Goal: Task Accomplishment & Management: Contribute content

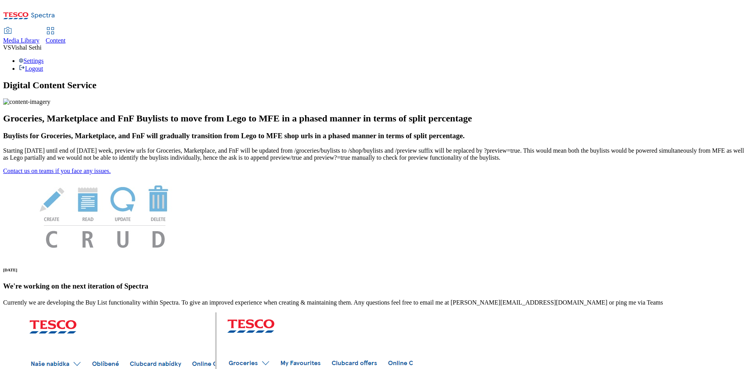
click at [66, 37] on span "Content" at bounding box center [56, 40] width 20 height 7
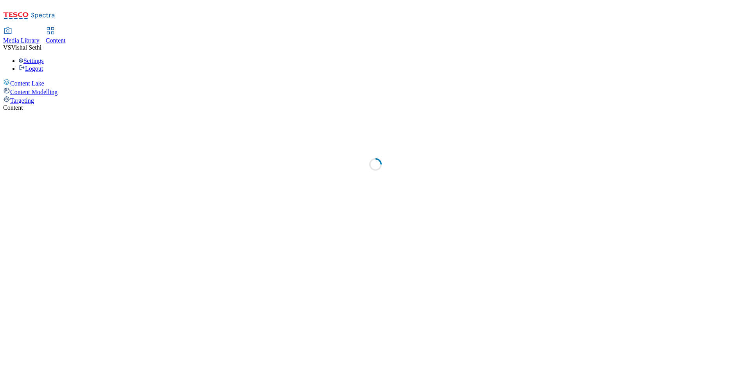
select select "ghs-uk"
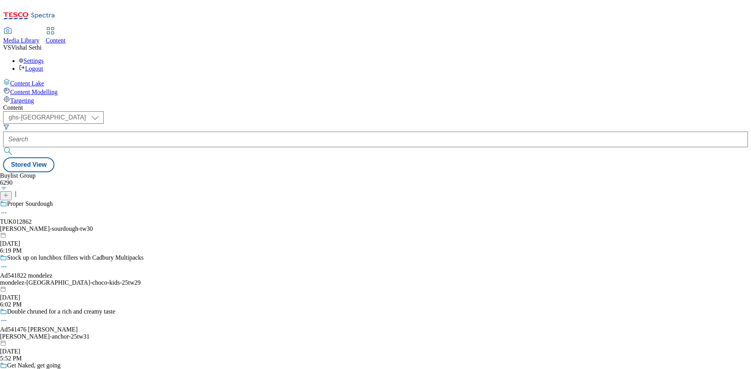
click at [9, 193] on icon at bounding box center [5, 195] width 5 height 5
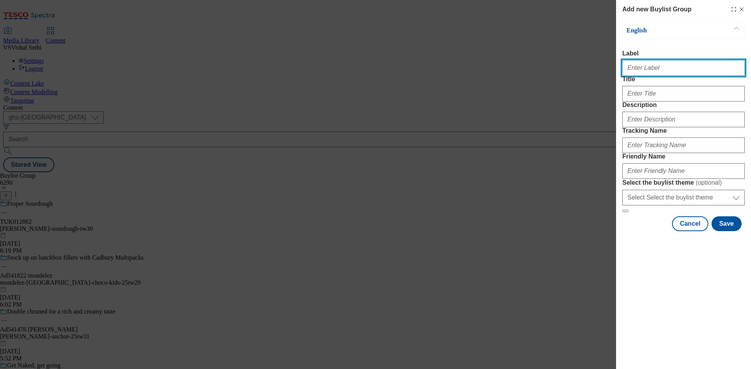
click at [667, 72] on input "Label" at bounding box center [683, 68] width 122 height 16
paste input "541920"
type input "Ad541920"
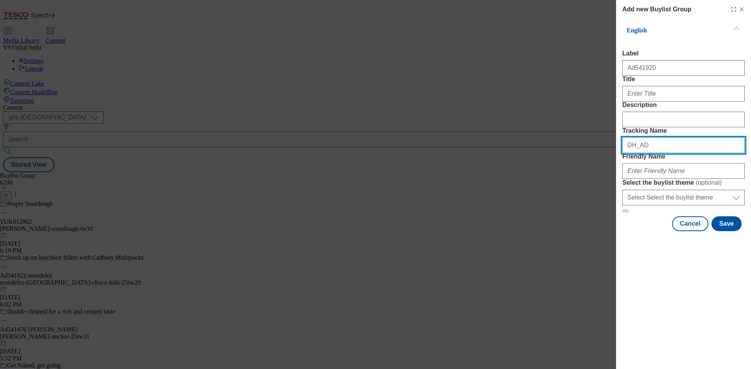
paste input "541920"
type input "DH_AD541920"
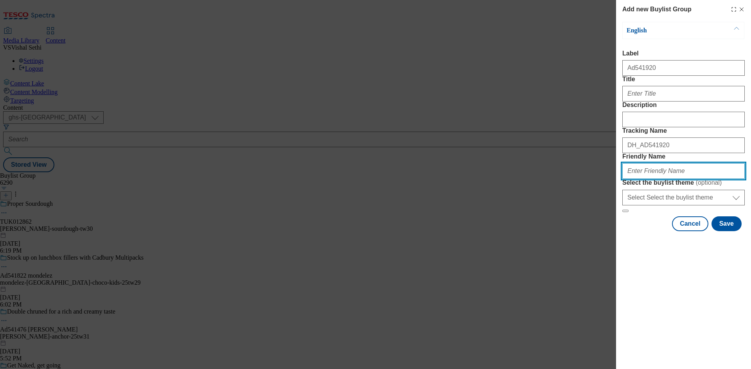
click at [670, 179] on input "Friendly Name" at bounding box center [683, 171] width 122 height 16
paste input "samworth-brothers-ginsters-25tw34"
type input "samworth-brothers-ginsters-25tw34"
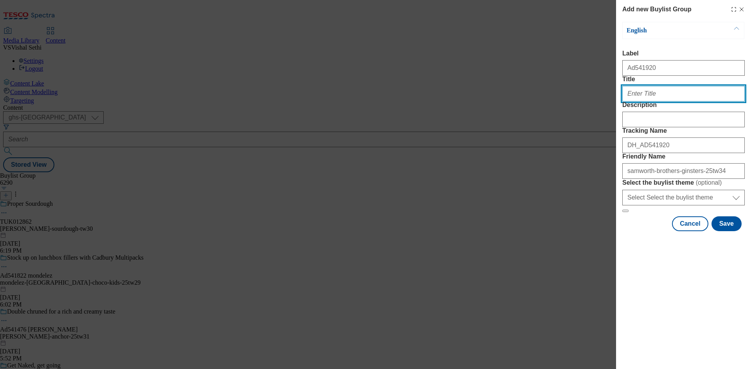
click at [650, 102] on input "Title" at bounding box center [683, 94] width 122 height 16
paste input "Try the world's first pastry toastie"
type input "Try the world's first pastry toastie"
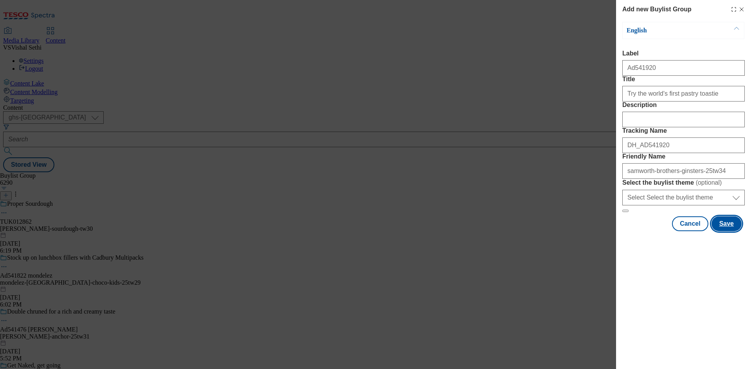
click at [730, 231] on button "Save" at bounding box center [726, 224] width 30 height 15
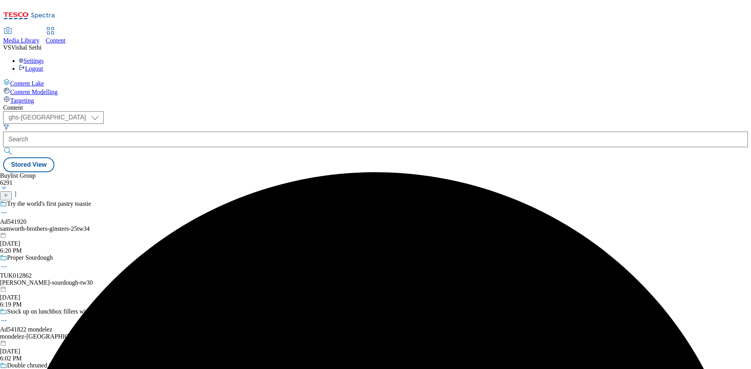
click at [143, 201] on div "Try the world's first pastry toastie Ad541920 samworth-brothers-ginsters-25tw34…" at bounding box center [71, 228] width 143 height 54
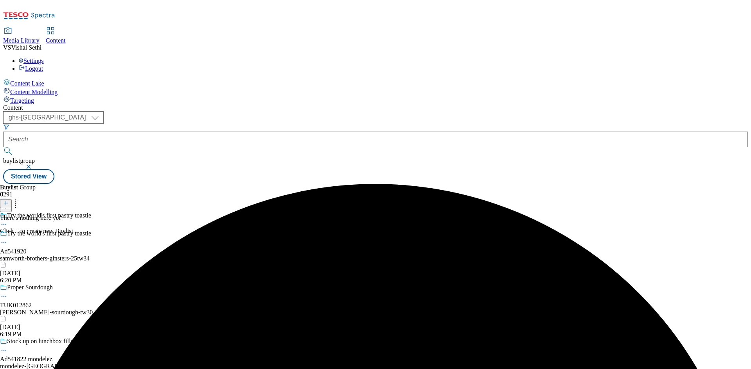
click at [9, 201] on icon at bounding box center [5, 203] width 5 height 5
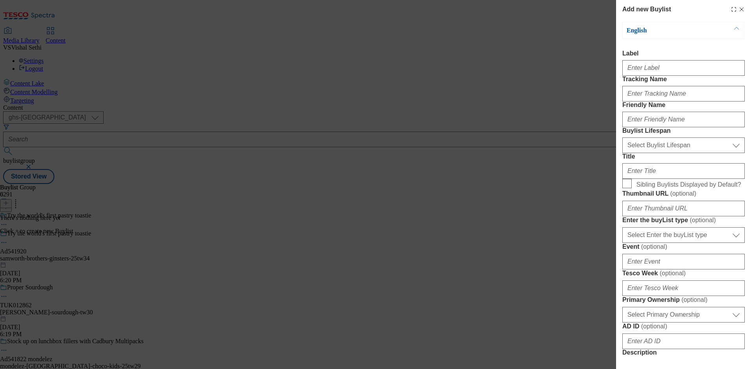
click at [666, 61] on div "Modal" at bounding box center [683, 66] width 122 height 19
click at [669, 65] on input "Label" at bounding box center [683, 68] width 122 height 16
paste input "541920"
type input "Ad541920"
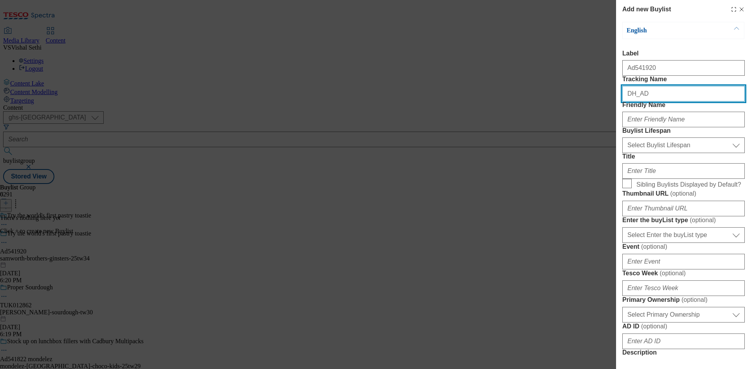
paste input "541920"
type input "DH_AD541920"
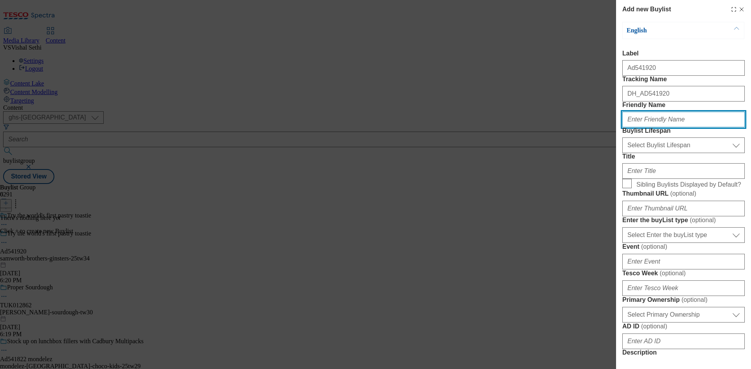
click at [679, 127] on input "Friendly Name" at bounding box center [683, 120] width 122 height 16
paste input "samworth-brothers"
type input "samworth-brothers"
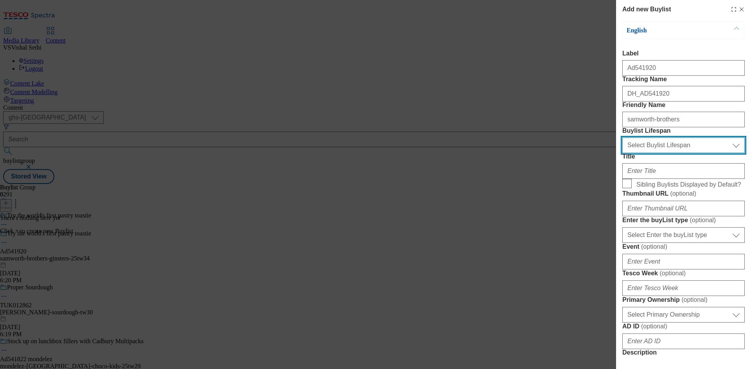
click at [685, 153] on select "Select Buylist Lifespan evergreen seasonal tactical" at bounding box center [683, 146] width 122 height 16
select select "tactical"
click at [622, 153] on select "Select Buylist Lifespan evergreen seasonal tactical" at bounding box center [683, 146] width 122 height 16
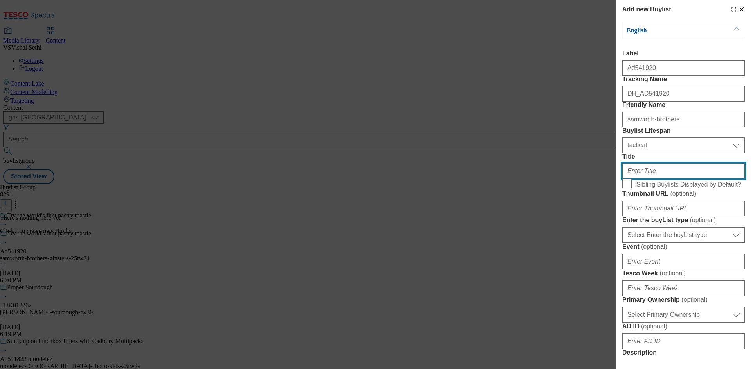
click at [655, 179] on input "Title" at bounding box center [683, 171] width 122 height 16
click at [664, 160] on label "Title" at bounding box center [683, 156] width 122 height 7
click at [664, 179] on input "Title" at bounding box center [683, 171] width 122 height 16
click at [665, 179] on input "Title" at bounding box center [683, 171] width 122 height 16
click at [716, 135] on label "Buylist Lifespan" at bounding box center [683, 130] width 122 height 7
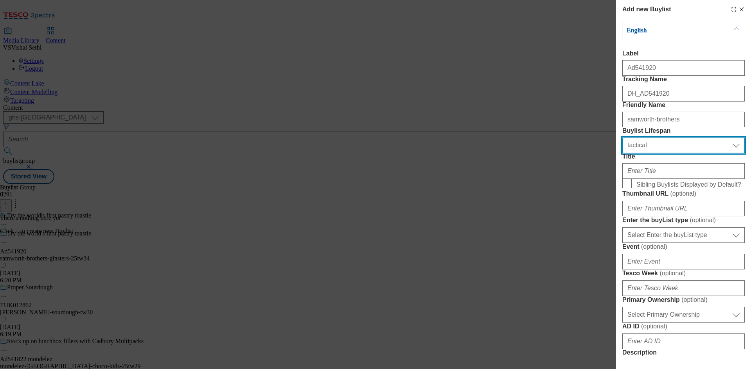
click at [716, 153] on select "Select Buylist Lifespan evergreen seasonal tactical" at bounding box center [683, 146] width 122 height 16
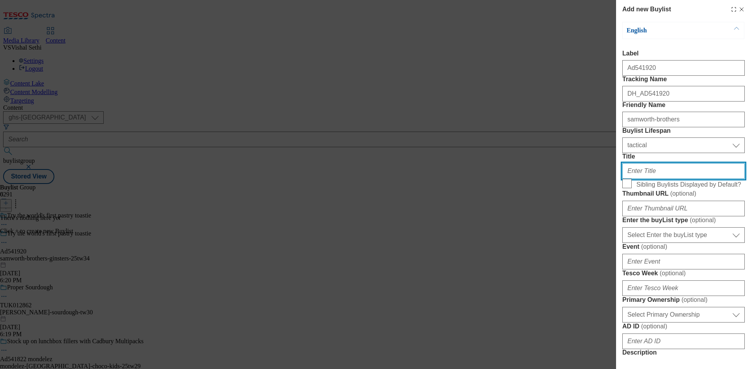
click at [680, 179] on input "Title" at bounding box center [683, 171] width 122 height 16
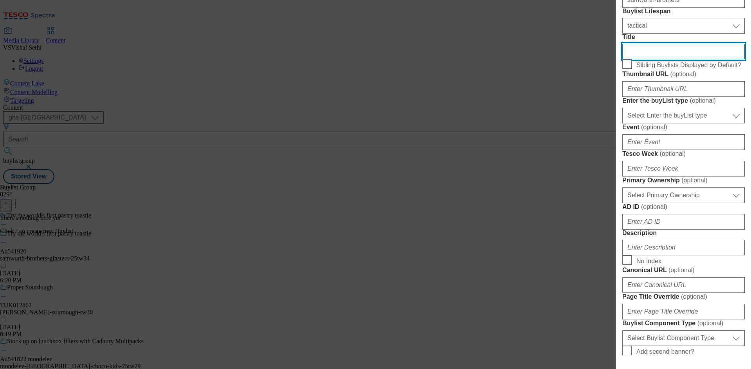
scroll to position [156, 0]
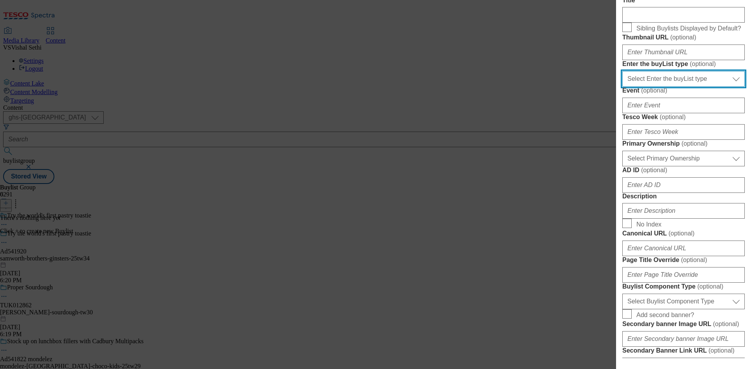
click at [678, 87] on select "Select Enter the buyList type event supplier funded long term >4 weeks supplier…" at bounding box center [683, 79] width 122 height 16
select select "supplier funded short term 1-3 weeks"
click at [622, 87] on select "Select Enter the buyList type event supplier funded long term >4 weeks supplier…" at bounding box center [683, 79] width 122 height 16
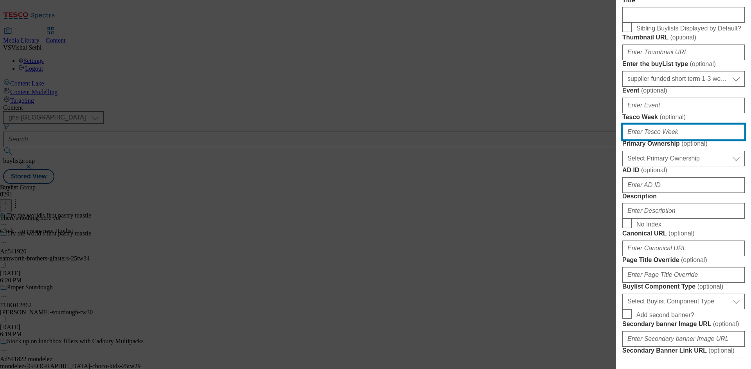
click at [663, 140] on input "Tesco Week ( optional )" at bounding box center [683, 132] width 122 height 16
type input "34"
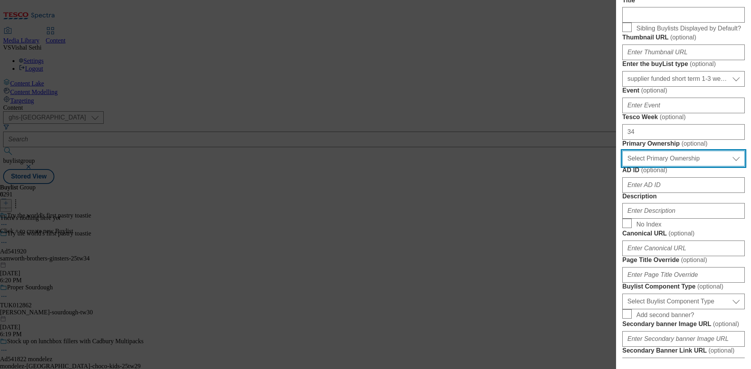
click at [667, 167] on select "Select Primary Ownership tesco dunnhumby" at bounding box center [683, 159] width 122 height 16
select select "dunnhumby"
click at [622, 167] on select "Select Primary Ownership tesco dunnhumby" at bounding box center [683, 159] width 122 height 16
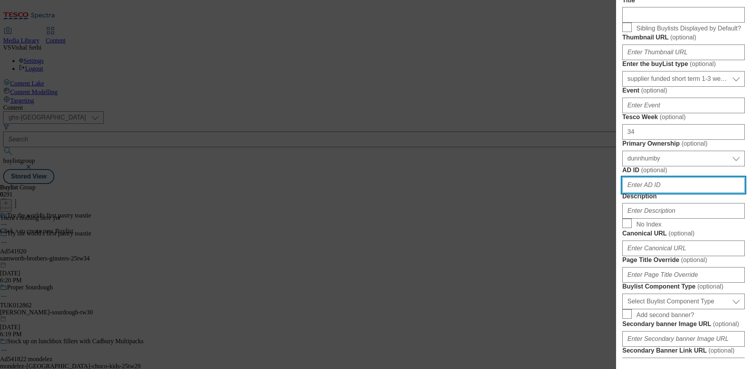
click at [659, 193] on input "AD ID ( optional )" at bounding box center [683, 186] width 122 height 16
paste input "541920"
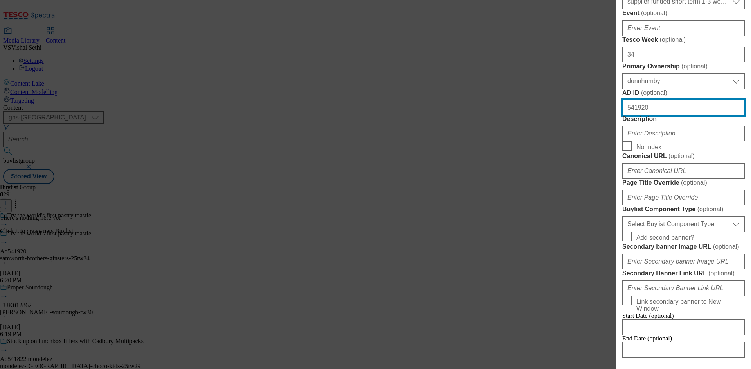
scroll to position [352, 0]
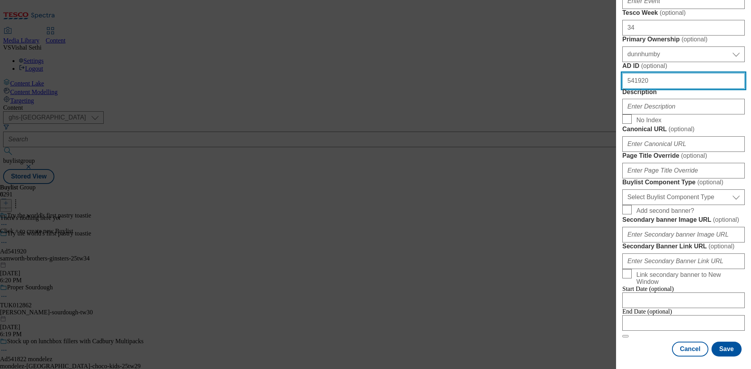
type input "541920"
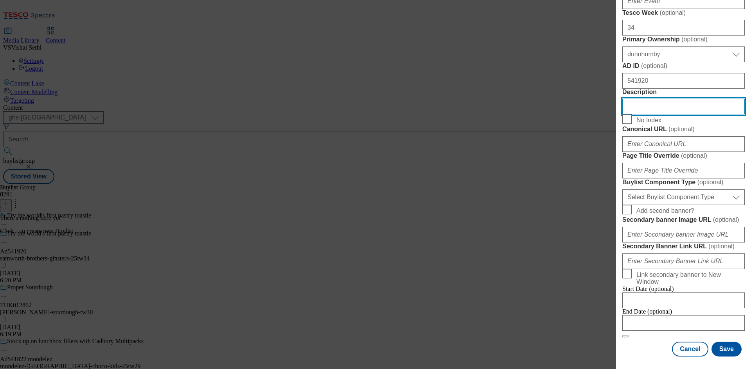
scroll to position [545, 0]
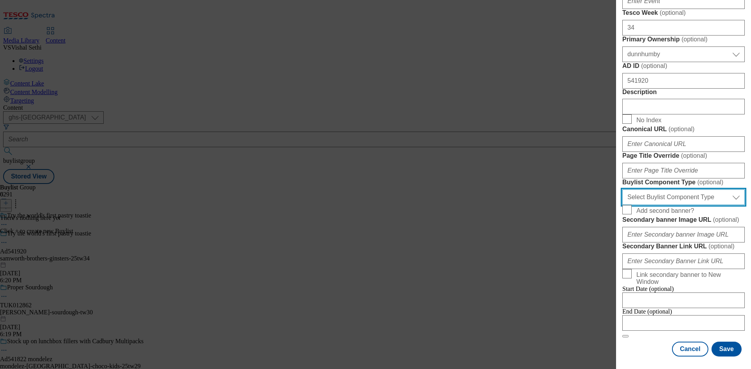
drag, startPoint x: 702, startPoint y: 118, endPoint x: 703, endPoint y: 124, distance: 6.0
click at [702, 190] on select "Select Buylist Component Type Banner Competition Header Meal" at bounding box center [683, 198] width 122 height 16
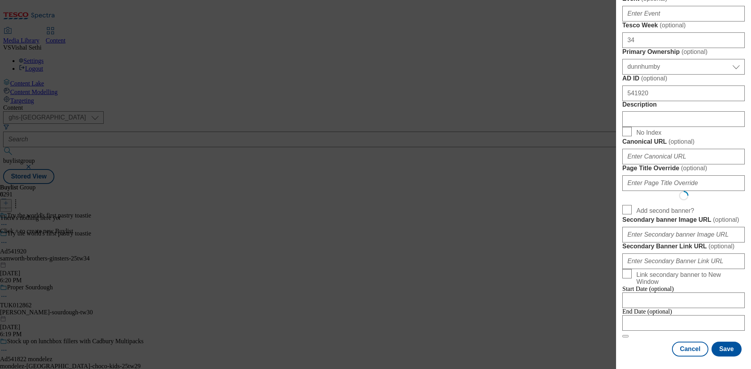
scroll to position [0, 0]
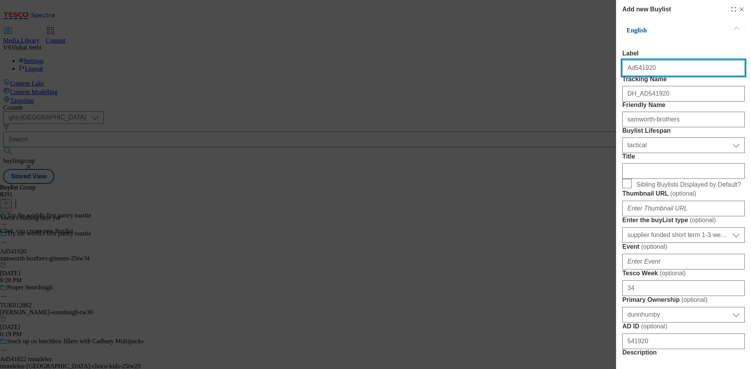
select select "Banner"
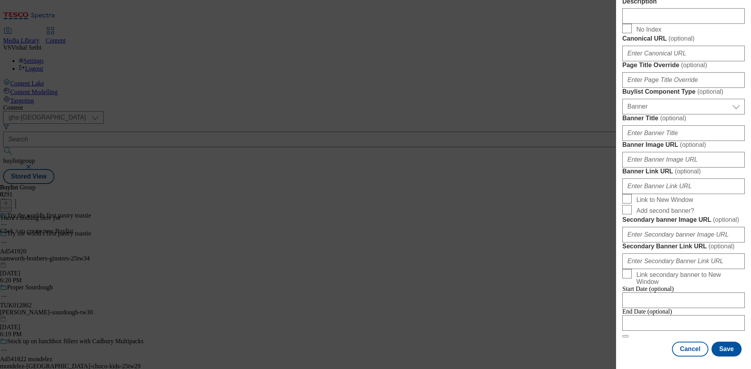
scroll to position [685, 0]
click at [641, 344] on div "Cancel Save" at bounding box center [683, 349] width 122 height 15
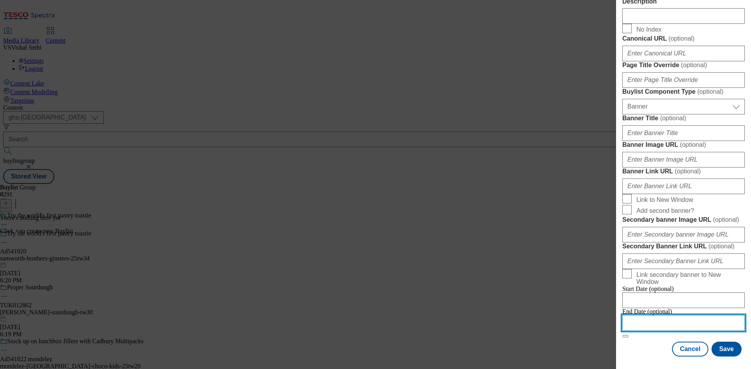
click at [671, 317] on input "Modal" at bounding box center [683, 324] width 122 height 16
select select "2025"
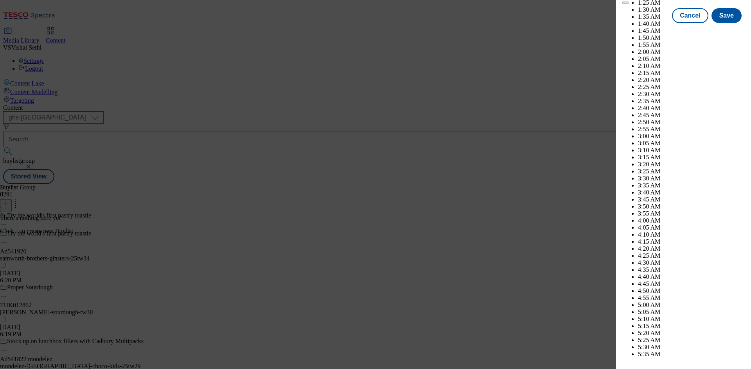
scroll to position [3178, 0]
select select "December"
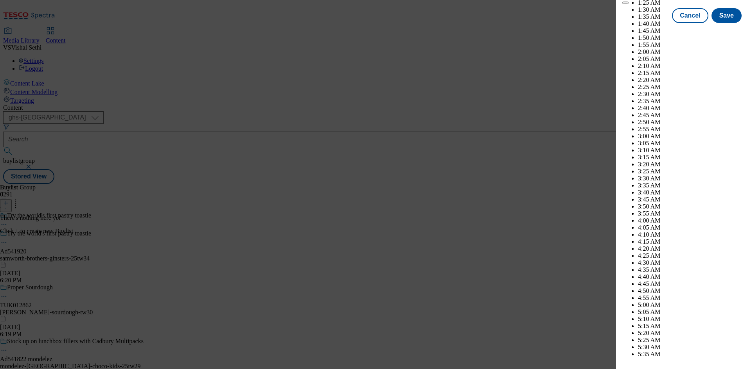
select select "2026"
select select "January"
click at [725, 30] on button "Save" at bounding box center [726, 22] width 30 height 15
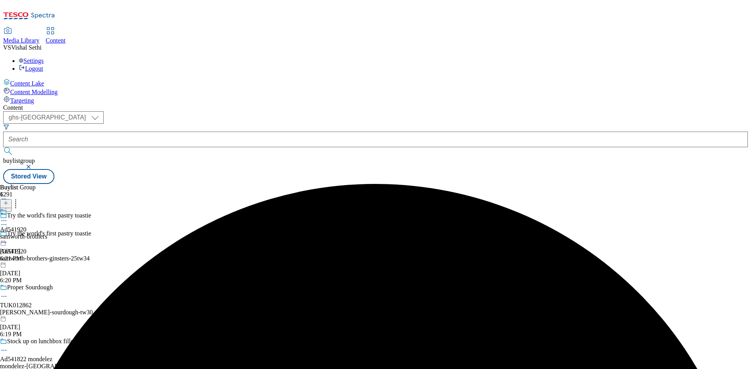
click at [47, 233] on div "samworth-brothers" at bounding box center [23, 236] width 47 height 7
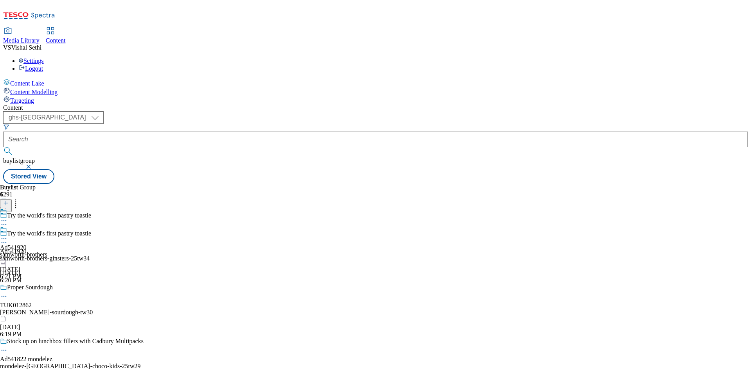
click at [47, 251] on div "samworth-brothers" at bounding box center [23, 254] width 47 height 7
click at [9, 201] on icon at bounding box center [5, 203] width 5 height 5
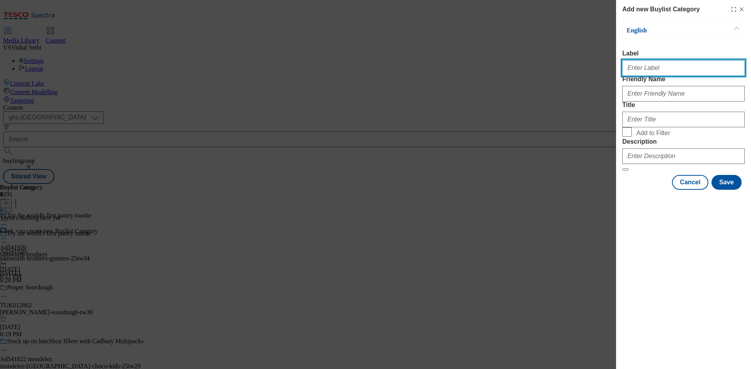
click at [673, 71] on input "Label" at bounding box center [683, 68] width 122 height 16
paste input "541920"
type input "Ad541920"
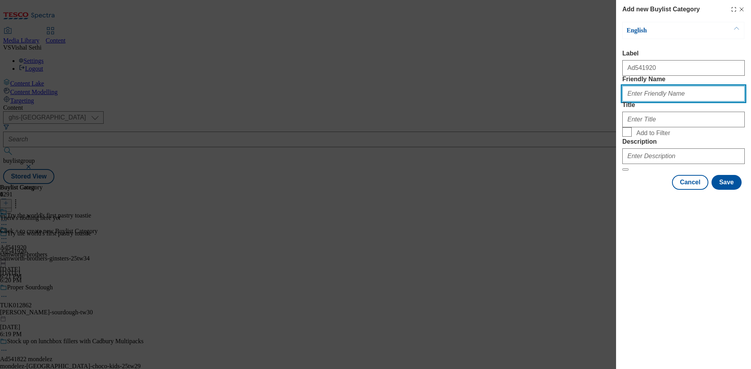
click at [667, 102] on input "Friendly Name" at bounding box center [683, 94] width 122 height 16
paste input "samworth-brothers-ginsters"
type input "samworth-brothers-ginsters"
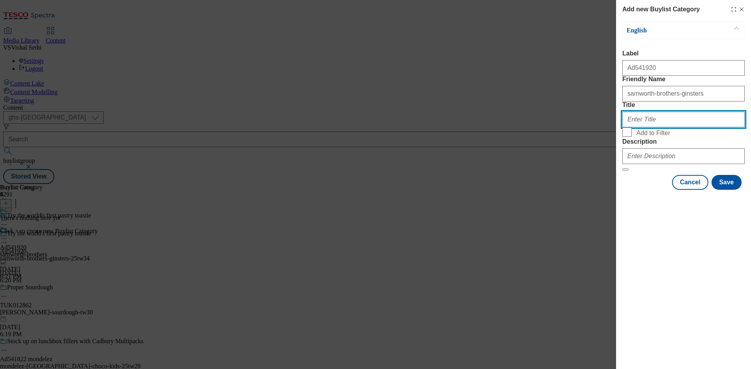
paste input "Samworth Brothers Ltd"
type input "Samworth Brothers Ltd"
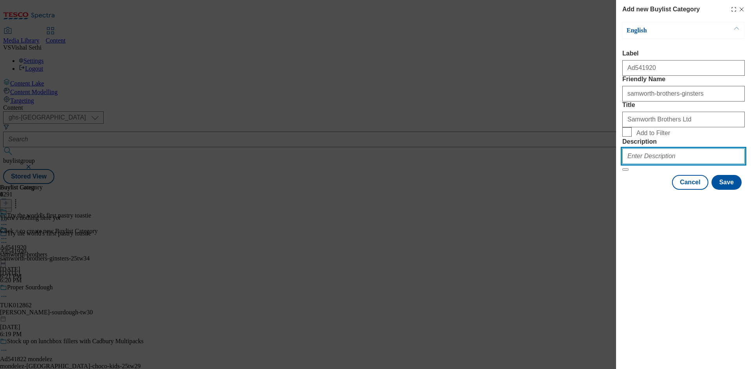
click at [684, 164] on input "Description" at bounding box center [683, 157] width 122 height 16
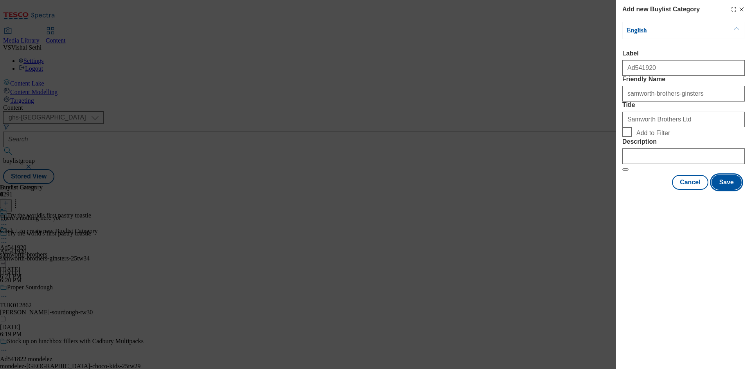
click at [723, 190] on button "Save" at bounding box center [726, 182] width 30 height 15
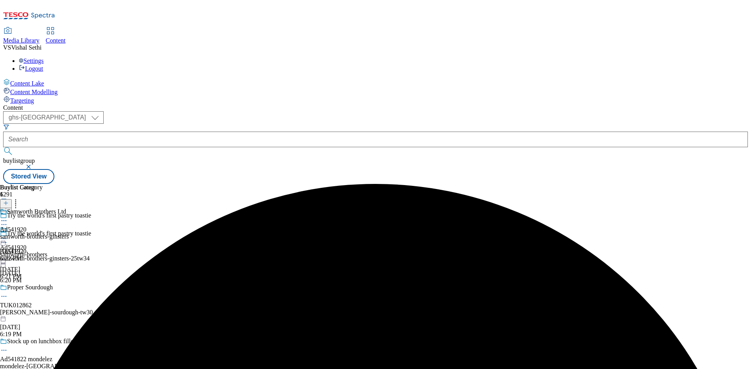
click at [69, 233] on div "samworth-brothers-ginsters" at bounding box center [34, 236] width 69 height 7
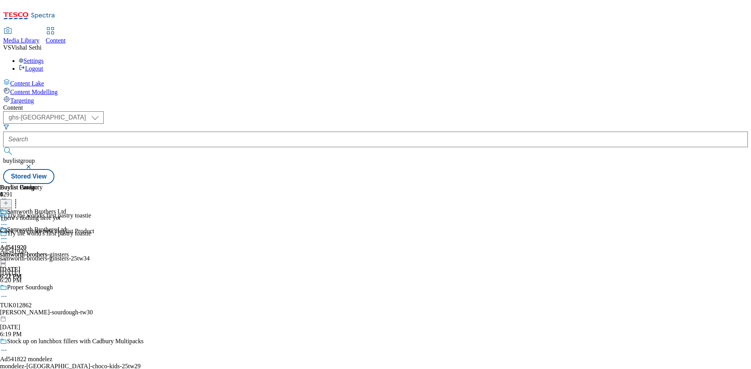
click at [6, 201] on line at bounding box center [6, 203] width 0 height 4
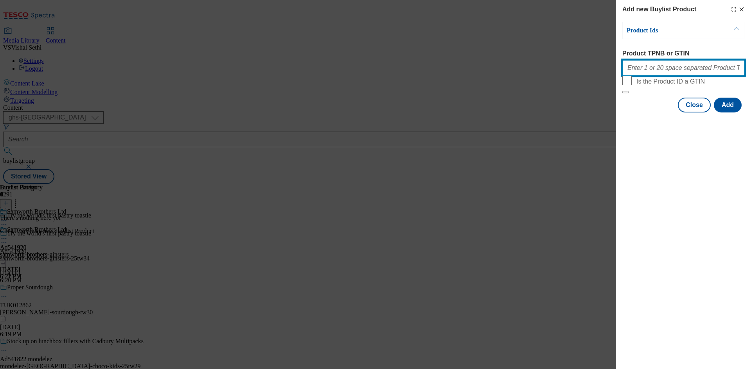
drag, startPoint x: 696, startPoint y: 74, endPoint x: 716, endPoint y: 99, distance: 32.2
click at [696, 74] on input "Product TPNB or GTIN" at bounding box center [683, 68] width 122 height 16
paste input "97176899 97177374 97122497"
type input "97176899 97177374 97122497"
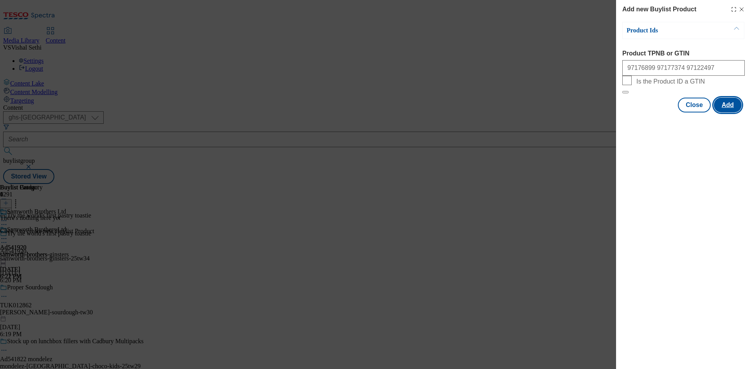
click at [725, 113] on button "Add" at bounding box center [728, 105] width 28 height 15
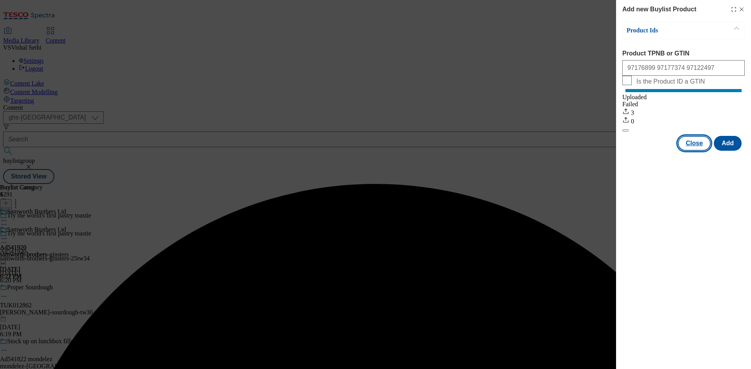
click at [695, 151] on button "Close" at bounding box center [694, 143] width 33 height 15
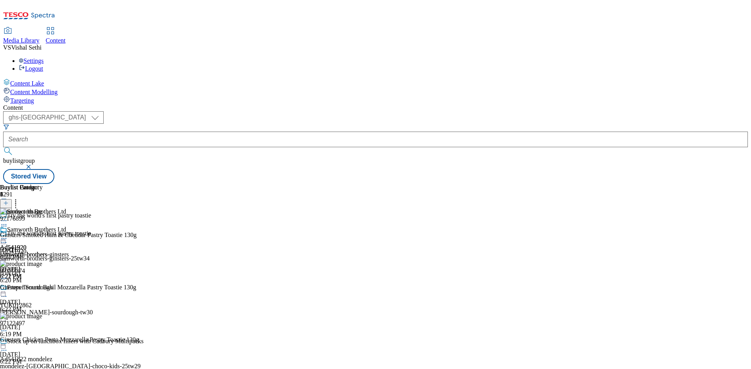
click at [8, 239] on icon at bounding box center [4, 243] width 8 height 8
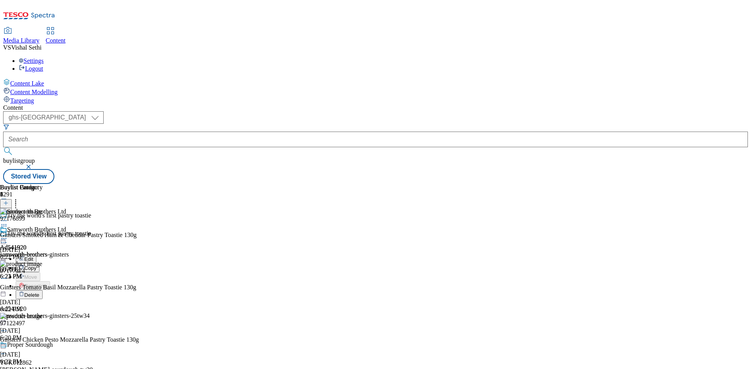
click at [33, 256] on span "Edit" at bounding box center [28, 259] width 9 height 6
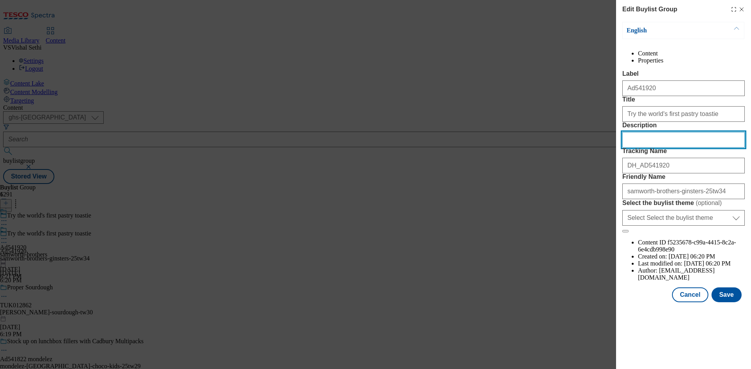
click at [665, 148] on input "Description" at bounding box center [683, 140] width 122 height 16
paste input "Ginsters Smoked Ham & Cheddar Pastry Toastie 130g"
type input "Ginsters Smoked Ham & Cheddar Pastry Toastie 130g"
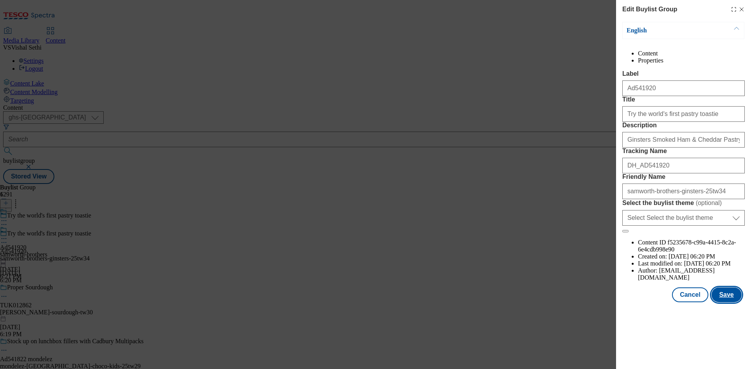
click at [726, 303] on button "Save" at bounding box center [726, 295] width 30 height 15
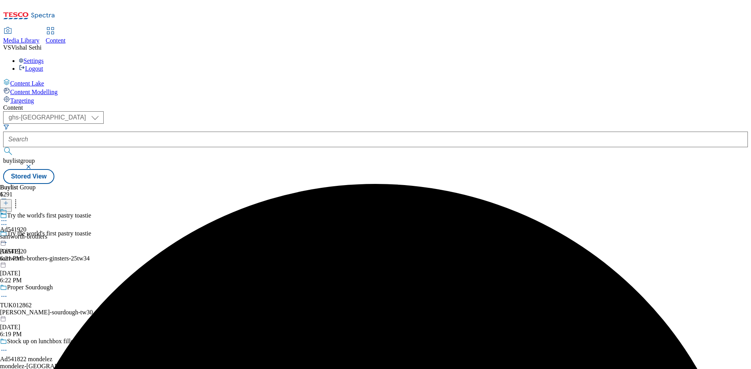
click at [8, 217] on icon at bounding box center [4, 221] width 8 height 8
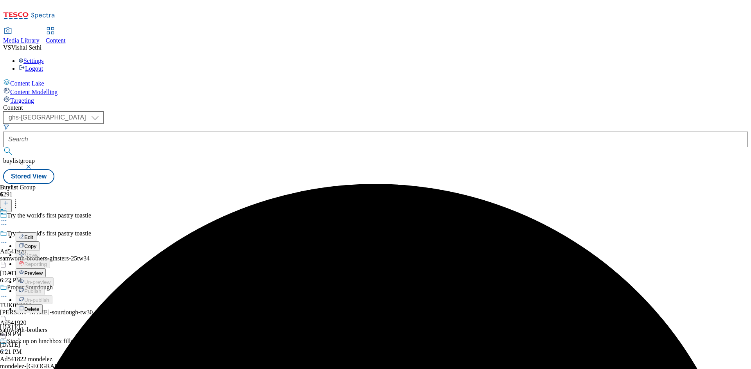
click at [33, 235] on span "Edit" at bounding box center [28, 238] width 9 height 6
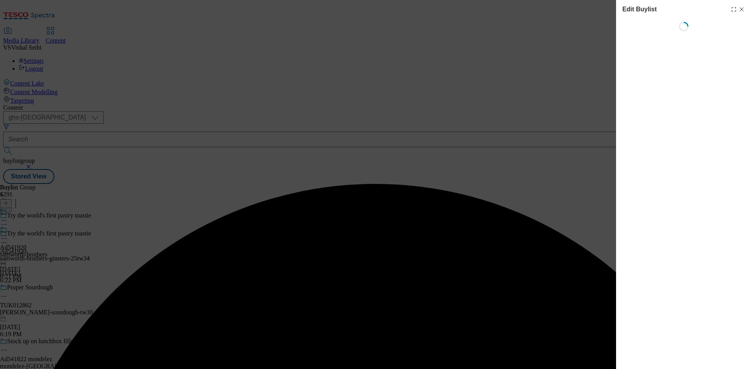
select select "tactical"
select select "supplier funded short term 1-3 weeks"
select select "dunnhumby"
select select "Banner"
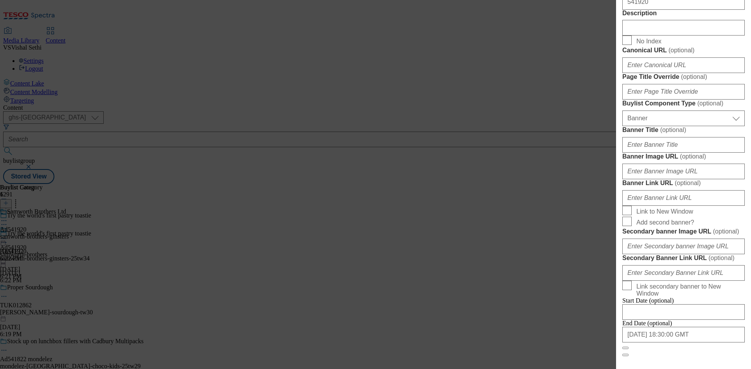
scroll to position [430, 0]
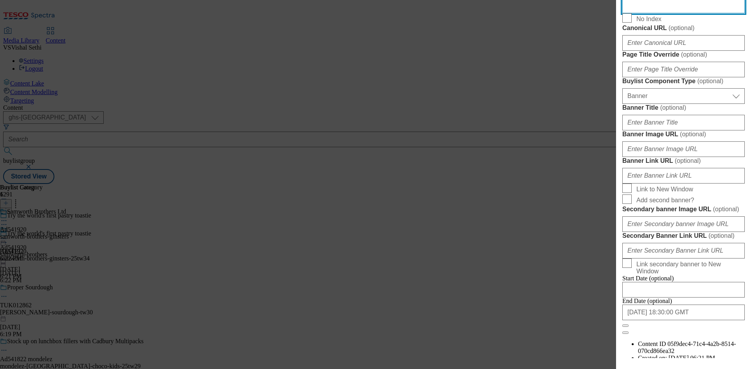
click at [684, 13] on input "Description" at bounding box center [683, 6] width 122 height 16
paste input "Ginsters Smoked Ham & Cheddar Pastry Toastie 130g"
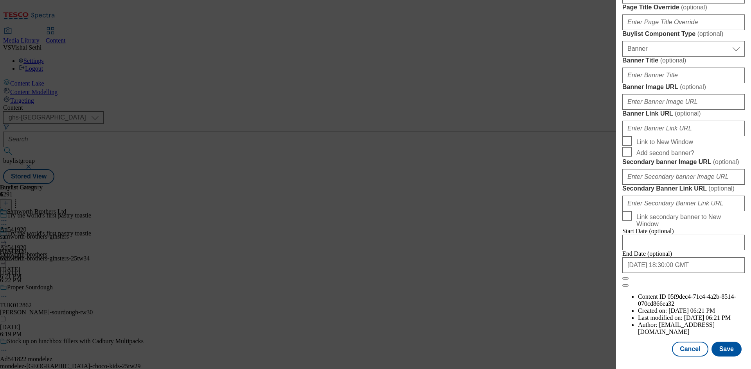
scroll to position [768, 0]
type input "Ginsters Smoked Ham & Cheddar Pastry Toastie 130g"
click at [726, 353] on button "Save" at bounding box center [726, 349] width 30 height 15
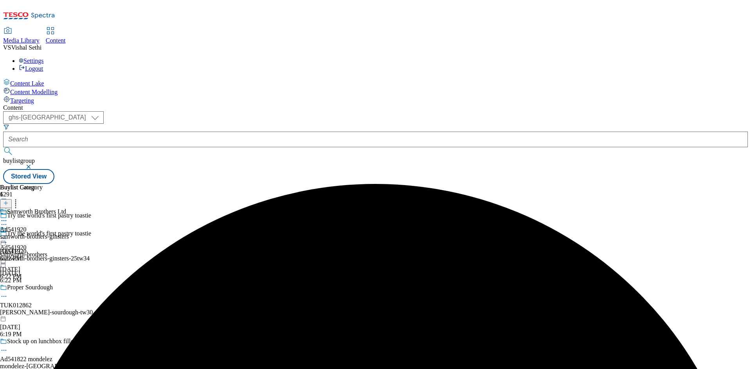
click at [5, 221] on circle at bounding box center [4, 221] width 1 height 1
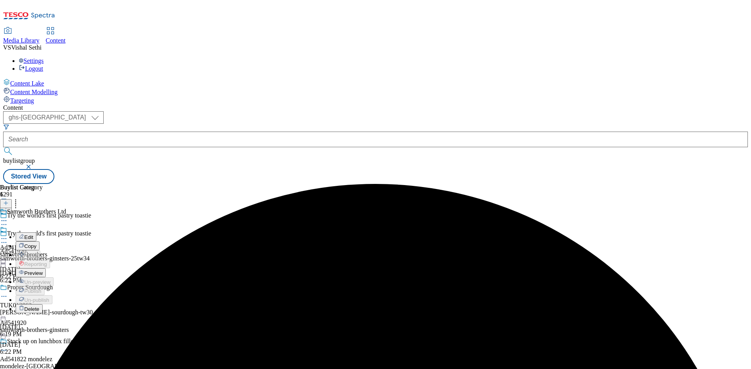
click at [36, 233] on button "Edit" at bounding box center [26, 237] width 21 height 9
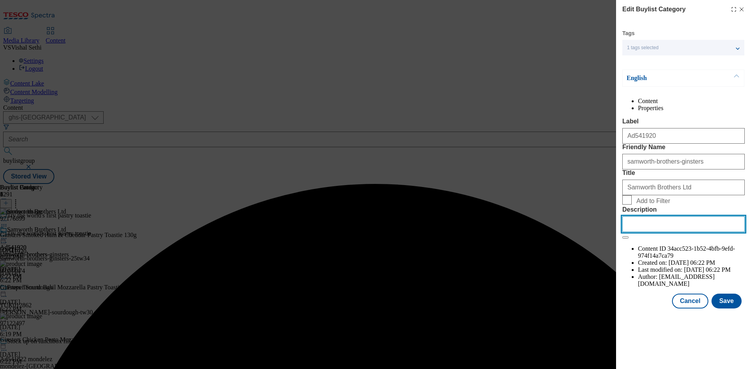
click at [694, 232] on input "Description" at bounding box center [683, 225] width 122 height 16
paste input "Ginsters Smoked Ham & Cheddar Pastry Toastie 130g"
type input "Ginsters Smoked Ham & Cheddar Pastry Toastie 130g"
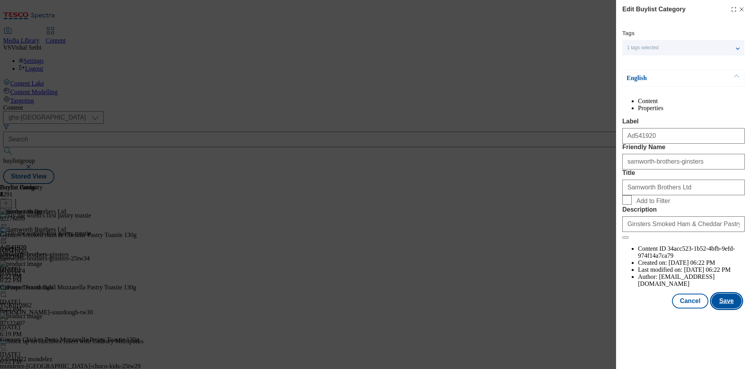
click at [735, 309] on button "Save" at bounding box center [726, 301] width 30 height 15
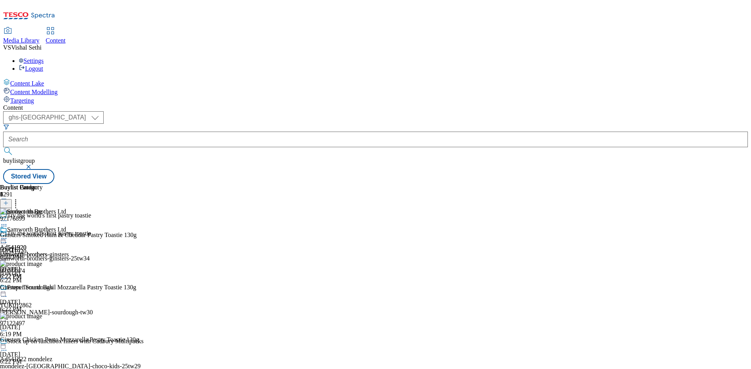
click at [8, 235] on icon at bounding box center [4, 239] width 8 height 8
click at [33, 253] on span "Edit" at bounding box center [28, 256] width 9 height 6
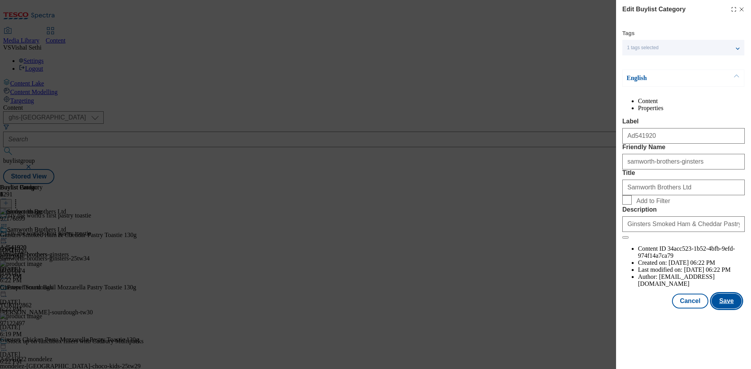
click at [726, 309] on button "Save" at bounding box center [726, 301] width 30 height 15
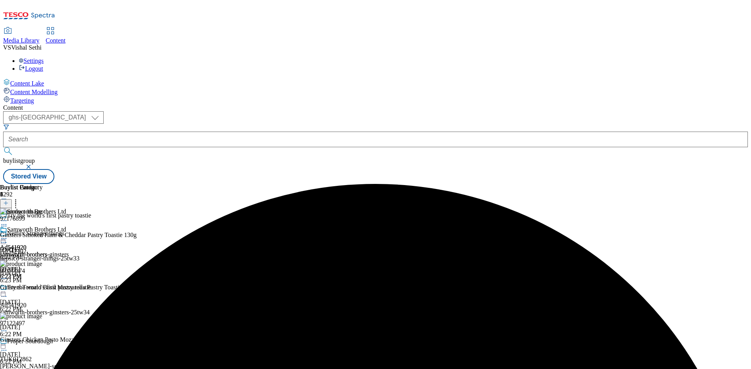
click at [8, 235] on icon at bounding box center [4, 239] width 8 height 8
click at [43, 289] on span "Preview" at bounding box center [33, 292] width 18 height 6
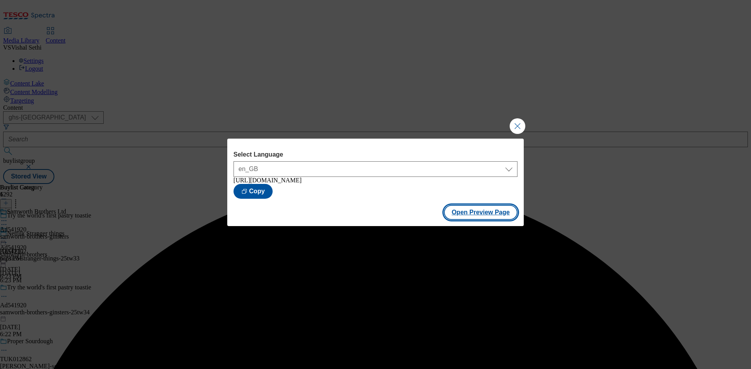
click at [484, 217] on button "Open Preview Page" at bounding box center [481, 212] width 74 height 15
click at [517, 125] on button "Close Modal" at bounding box center [517, 126] width 16 height 16
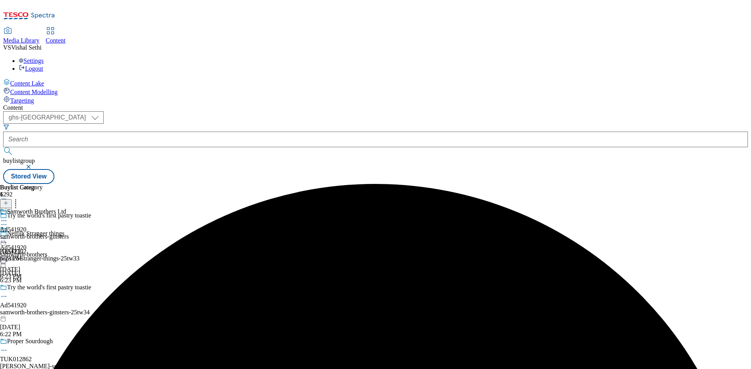
click at [8, 235] on icon at bounding box center [4, 239] width 8 height 8
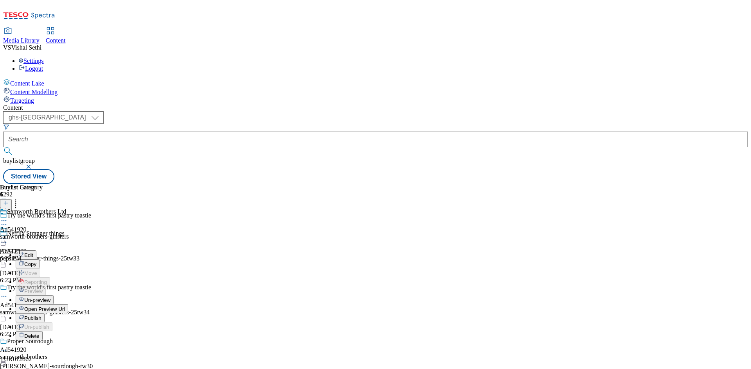
click at [41, 316] on span "Publish" at bounding box center [32, 319] width 17 height 6
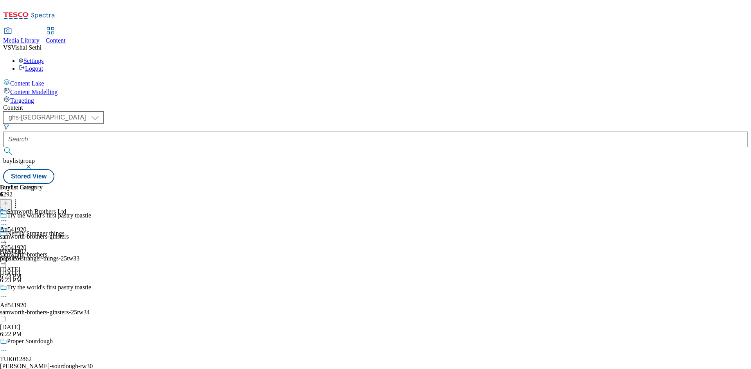
click at [8, 235] on icon at bounding box center [4, 239] width 8 height 8
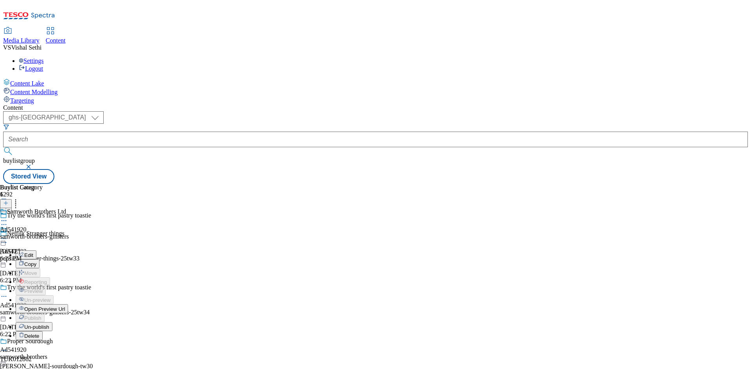
click at [69, 254] on div "Samworth Brothers Ltd Ad541920 samworth-brothers-ginsters Sep 18, 2025 6:23 PM" at bounding box center [34, 235] width 69 height 54
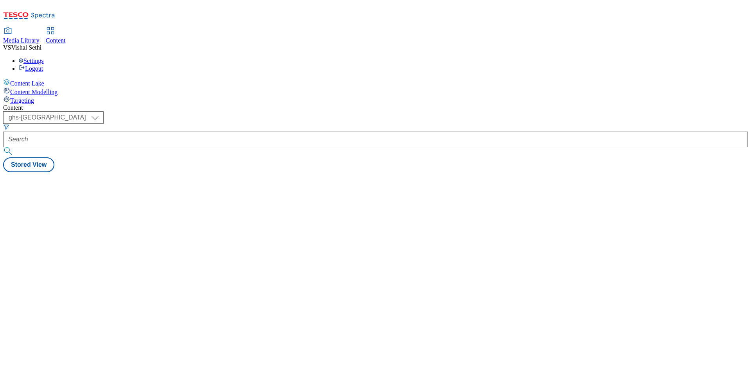
select select "ghs-[GEOGRAPHIC_DATA]"
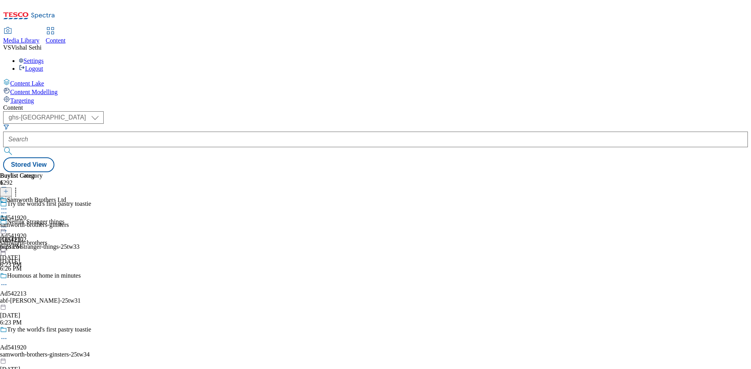
click at [9, 193] on icon at bounding box center [5, 195] width 5 height 5
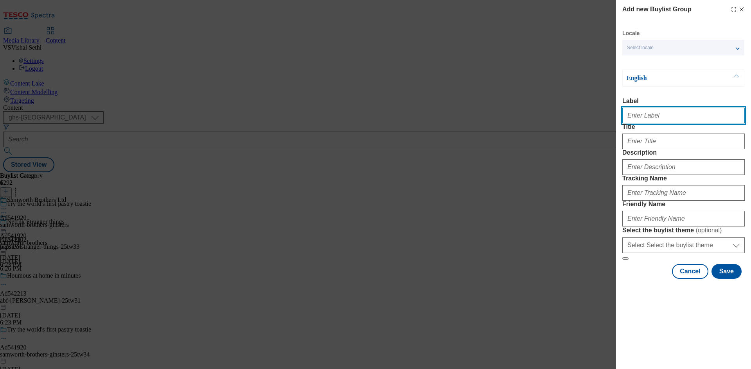
click at [667, 117] on input "Label" at bounding box center [683, 116] width 122 height 16
paste input "541615"
type input "Ad541615"
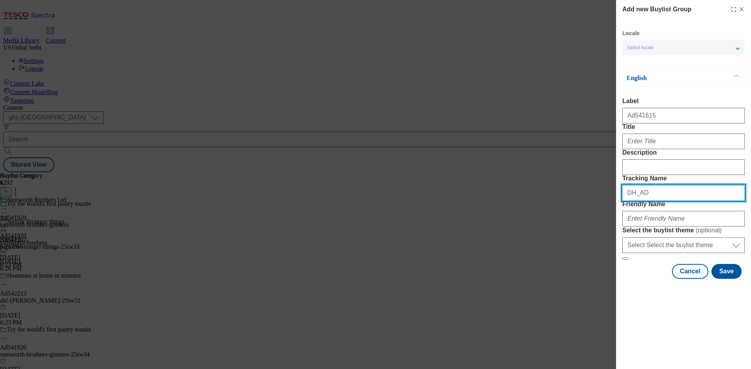
paste input "541615"
type input "DH_AD541615"
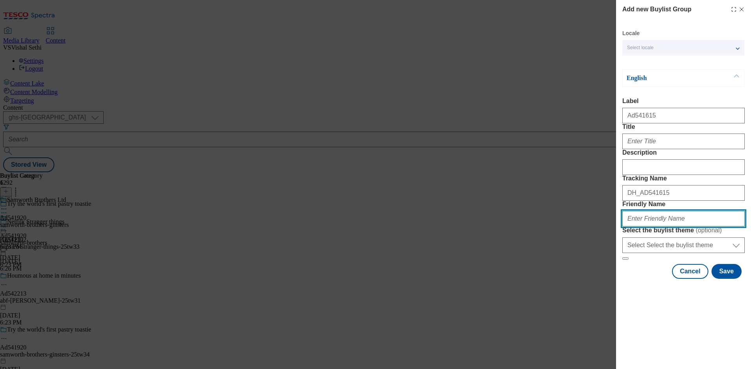
paste input "arla-bob-semi-skimmed-milk-25tw31"
type input "arla-bob-semi-skimmed-milk-25tw31"
click at [649, 148] on div "Modal" at bounding box center [683, 140] width 122 height 19
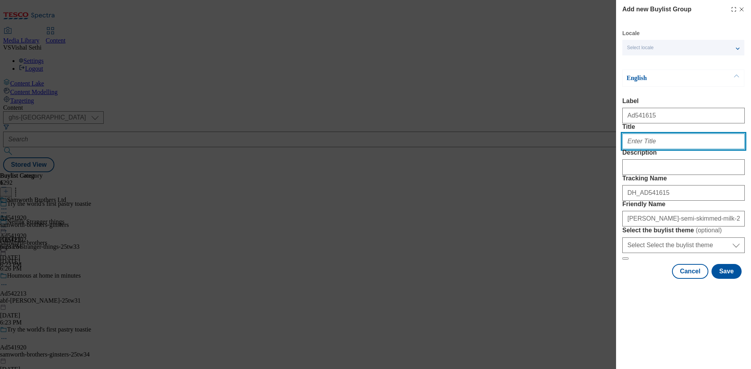
click at [653, 149] on input "Title" at bounding box center [683, 142] width 122 height 16
paste input "Semi-skimmed that tasted like whole"
type input "Semi-skimmed that tasted like whole"
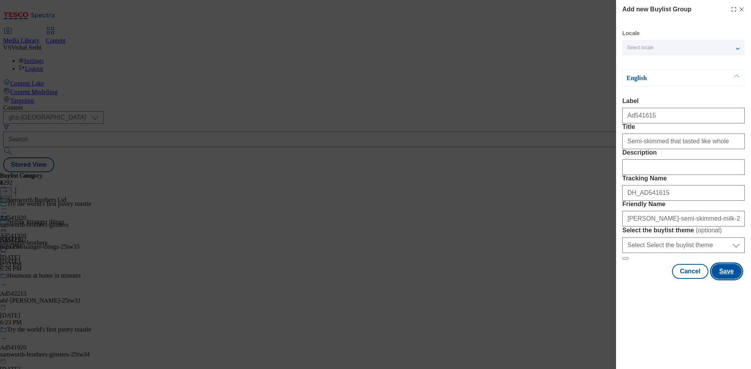
click at [732, 279] on button "Save" at bounding box center [726, 271] width 30 height 15
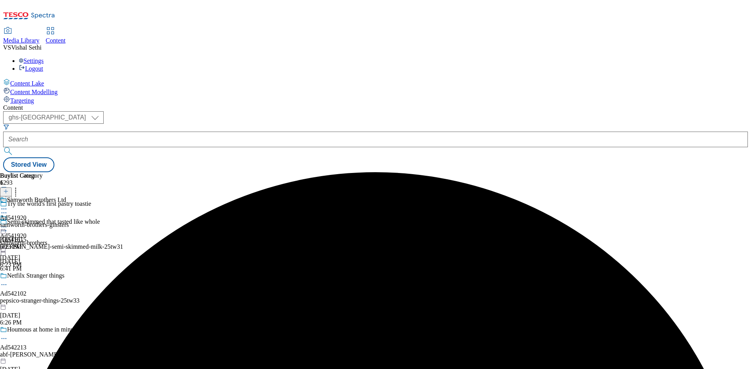
click at [143, 244] on div "arla-bob-semi-skimmed-milk-25tw31" at bounding box center [71, 247] width 143 height 7
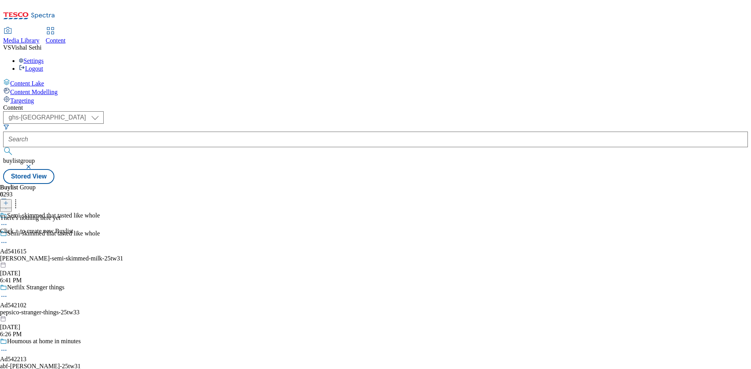
click at [9, 201] on icon at bounding box center [5, 203] width 5 height 5
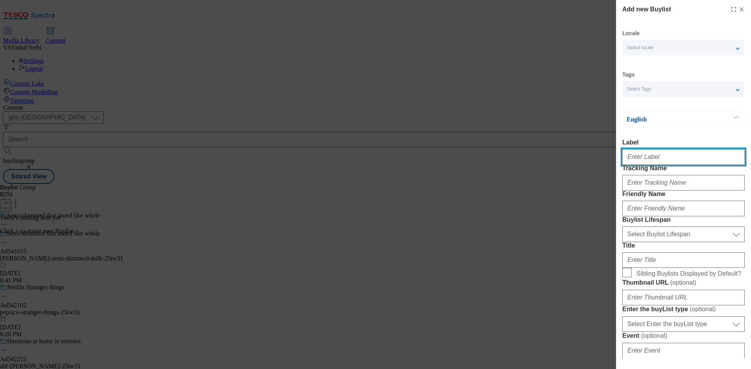
click at [666, 165] on input "Label" at bounding box center [683, 157] width 122 height 16
paste input "541615"
type input "Ad541615"
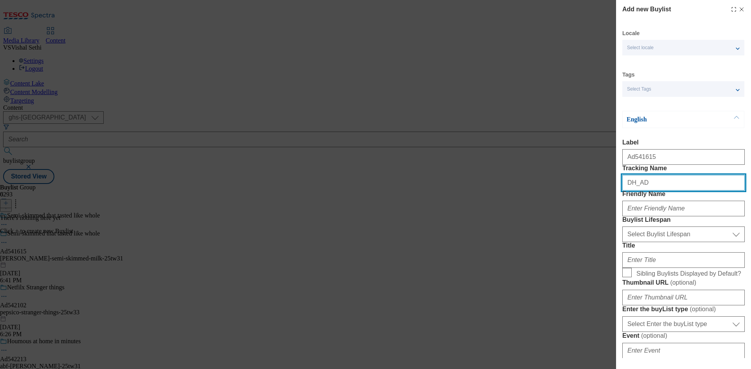
paste input "541615"
type input "DH_AD541615"
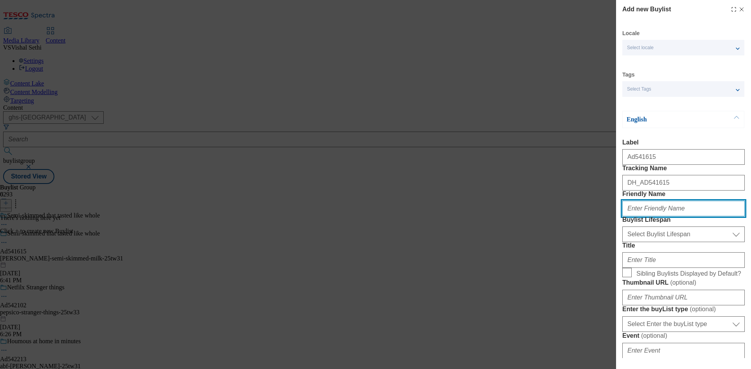
click at [669, 217] on input "Friendly Name" at bounding box center [683, 209] width 122 height 16
paste input "arla"
type input "arla"
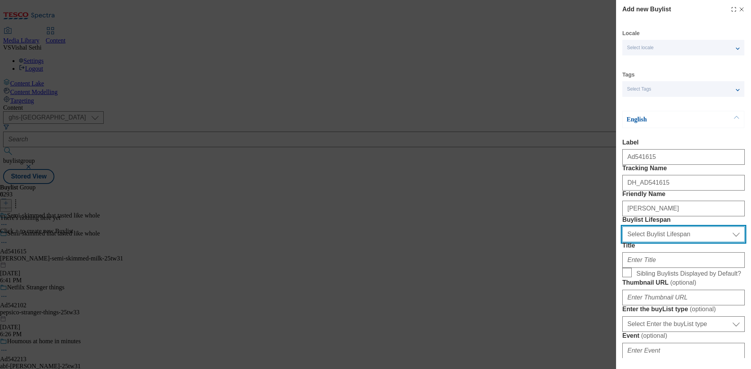
click at [681, 242] on select "Select Buylist Lifespan evergreen seasonal tactical" at bounding box center [683, 235] width 122 height 16
select select "tactical"
click at [622, 242] on select "Select Buylist Lifespan evergreen seasonal tactical" at bounding box center [683, 235] width 122 height 16
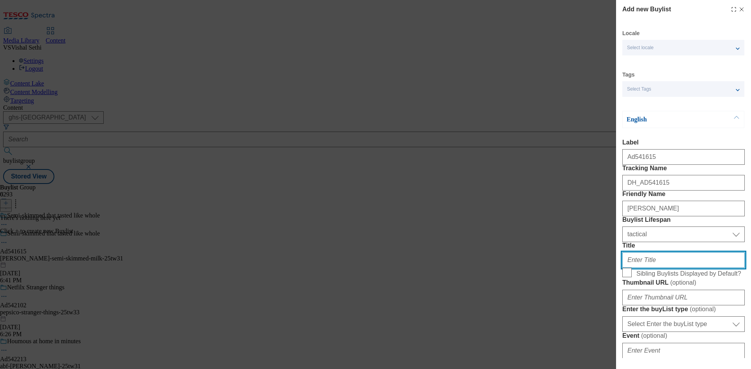
click at [646, 268] on input "Title" at bounding box center [683, 261] width 122 height 16
click at [689, 268] on input "Title" at bounding box center [683, 261] width 122 height 16
paste input "It's unbelievably good"
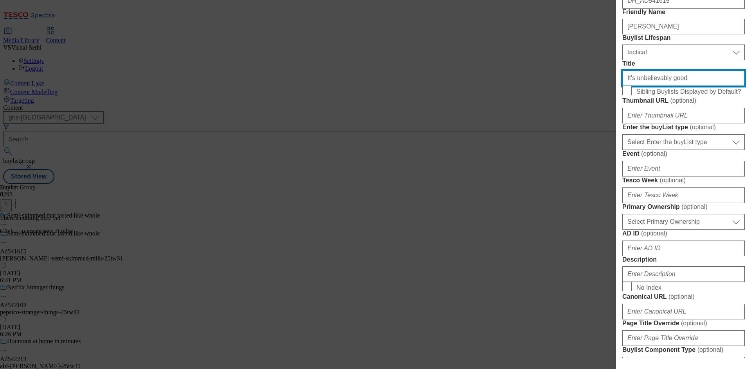
scroll to position [196, 0]
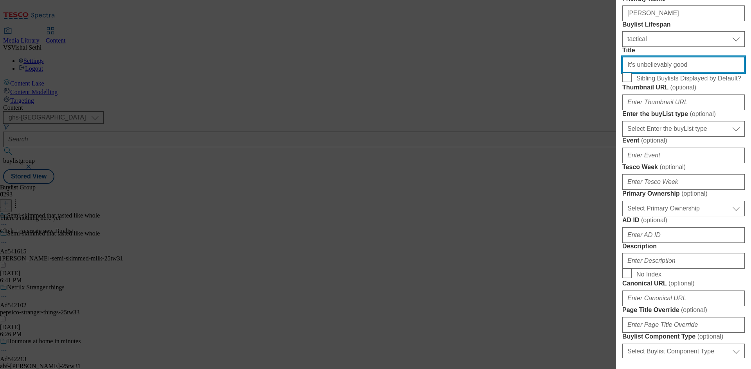
type input "It's unbelievably good"
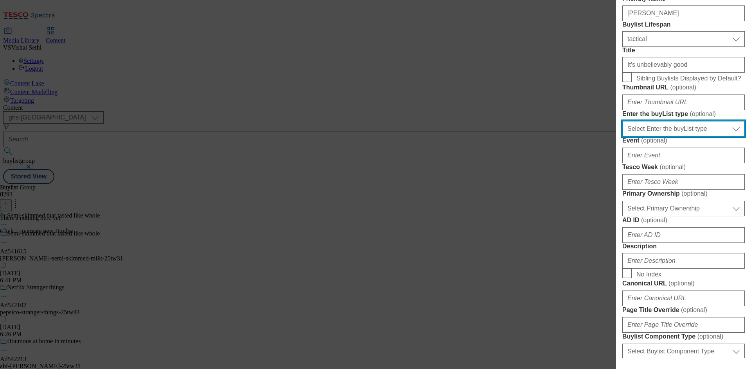
click at [669, 137] on select "Select Enter the buyList type event supplier funded long term >4 weeks supplier…" at bounding box center [683, 129] width 122 height 16
select select "supplier funded short term 1-3 weeks"
click at [622, 137] on select "Select Enter the buyList type event supplier funded long term >4 weeks supplier…" at bounding box center [683, 129] width 122 height 16
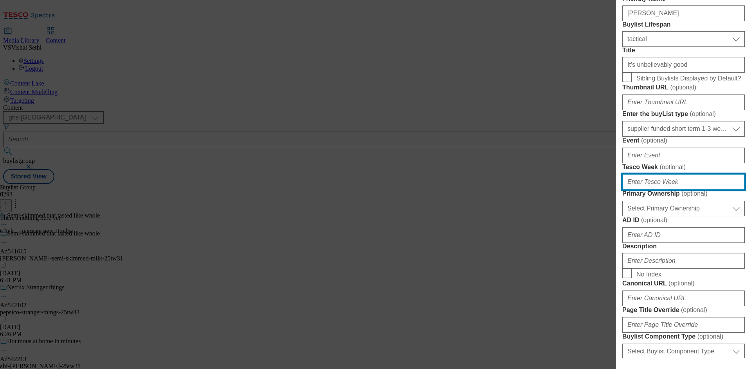
click at [658, 190] on input "Tesco Week ( optional )" at bounding box center [683, 182] width 122 height 16
type input "31"
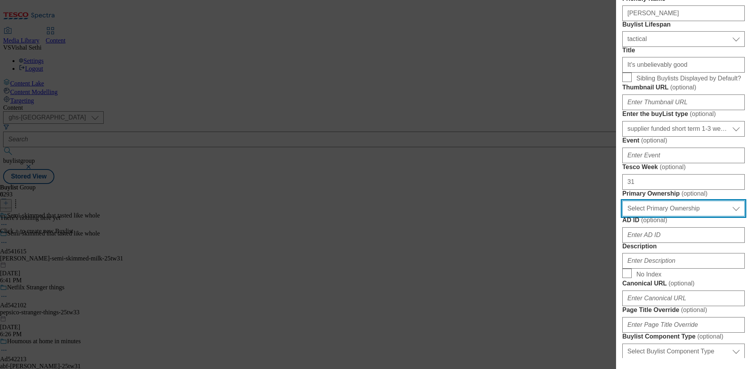
select select "dunnhumby"
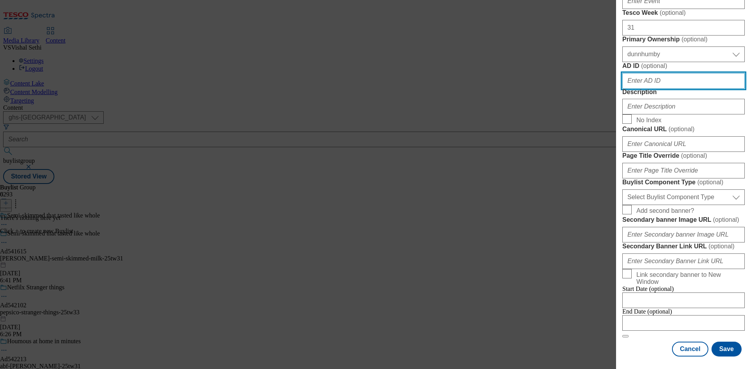
scroll to position [549, 0]
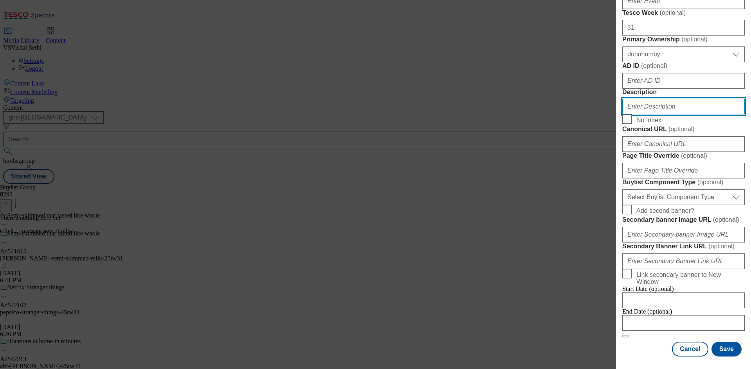
click at [676, 99] on input "Description" at bounding box center [683, 107] width 122 height 16
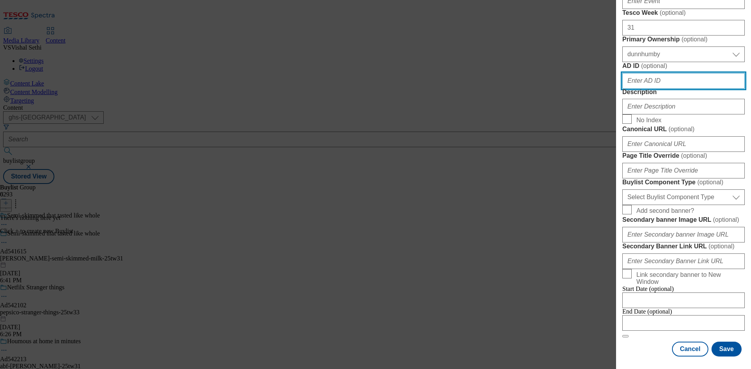
click at [655, 73] on input "AD ID ( optional )" at bounding box center [683, 81] width 122 height 16
paste input "541615"
type input "541615"
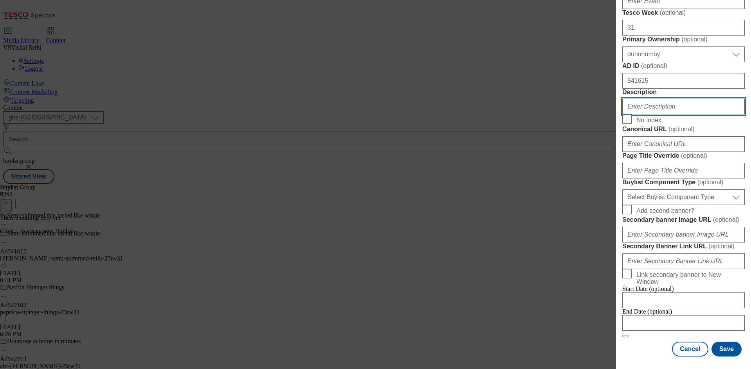
click at [674, 99] on input "Description" at bounding box center [683, 107] width 122 height 16
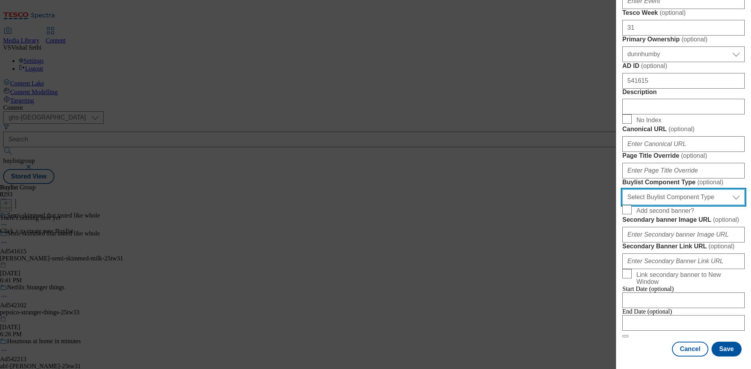
drag, startPoint x: 687, startPoint y: 202, endPoint x: 685, endPoint y: 208, distance: 6.2
click at [687, 202] on select "Select Buylist Component Type Banner Competition Header Meal" at bounding box center [683, 198] width 122 height 16
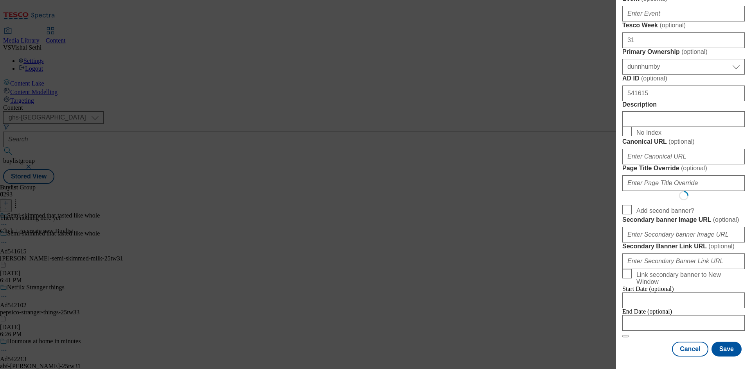
select select "Banner"
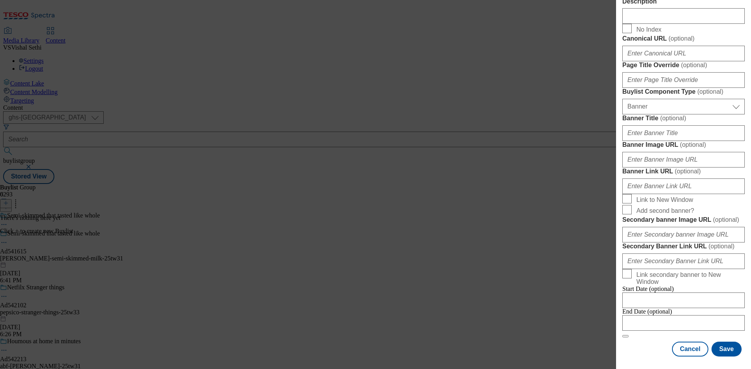
scroll to position [775, 0]
click at [647, 359] on div "Modal" at bounding box center [683, 364] width 135 height 11
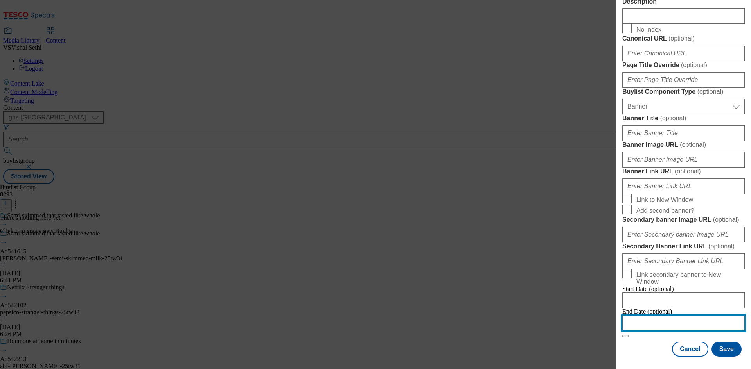
click at [693, 316] on input "Modal" at bounding box center [683, 324] width 122 height 16
select select "2025"
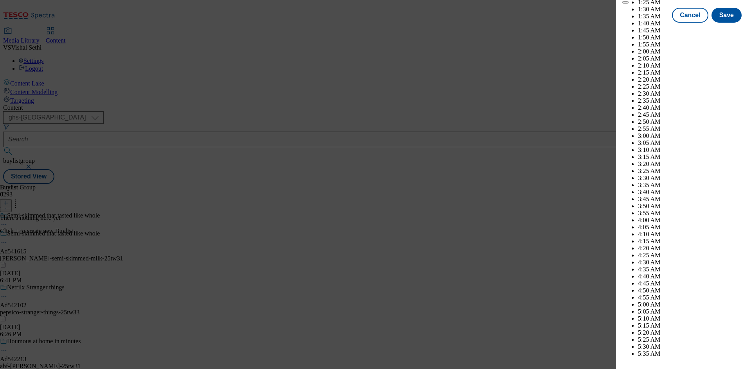
scroll to position [3236, 0]
select select "December"
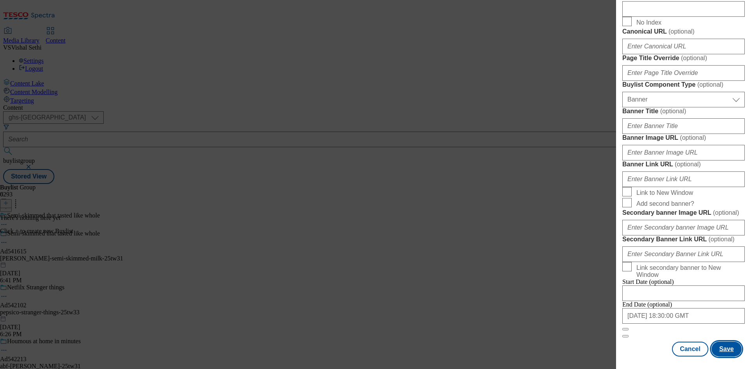
click at [720, 353] on button "Save" at bounding box center [726, 349] width 30 height 15
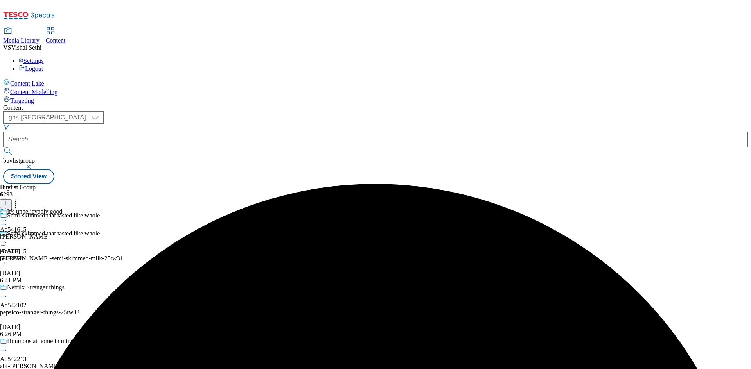
click at [63, 233] on div "arla" at bounding box center [31, 236] width 63 height 7
click at [8, 203] on line at bounding box center [6, 203] width 4 height 0
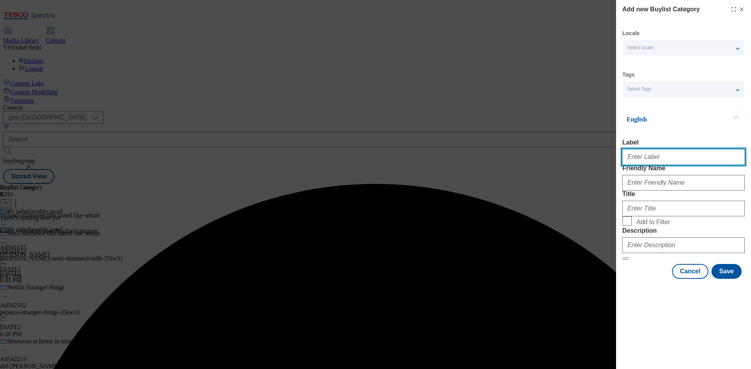
click at [665, 157] on input "Label" at bounding box center [683, 157] width 122 height 16
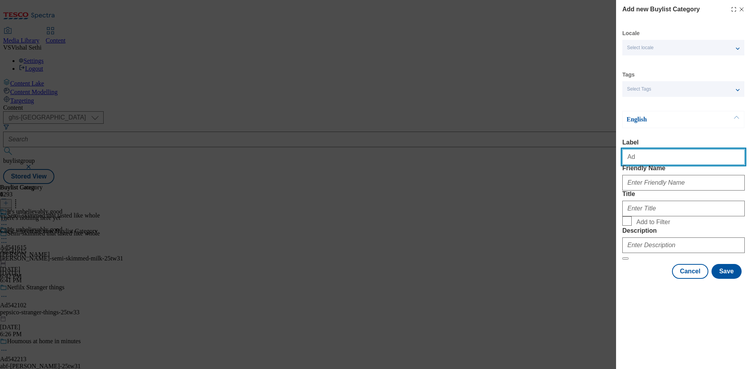
paste input "541615"
type input "Ad541615"
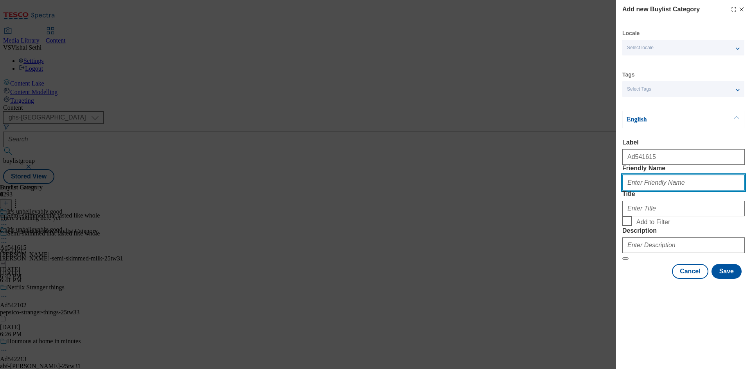
click at [665, 191] on input "Friendly Name" at bounding box center [683, 183] width 122 height 16
paste input "arla-bob-semi-skimmed-milk"
type input "arla-bob-semi-skimmed-milk"
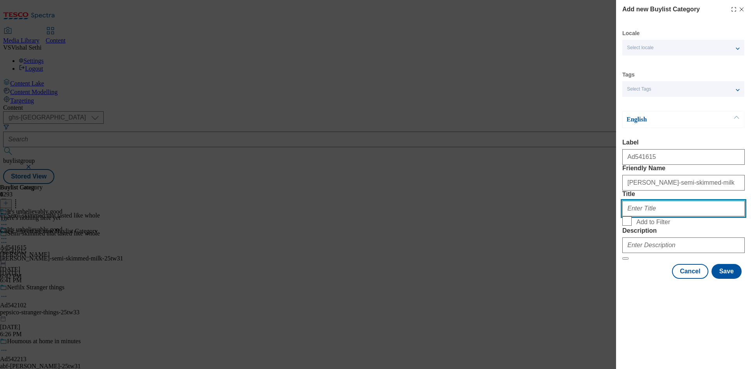
paste input "Arla"
type input "Arla"
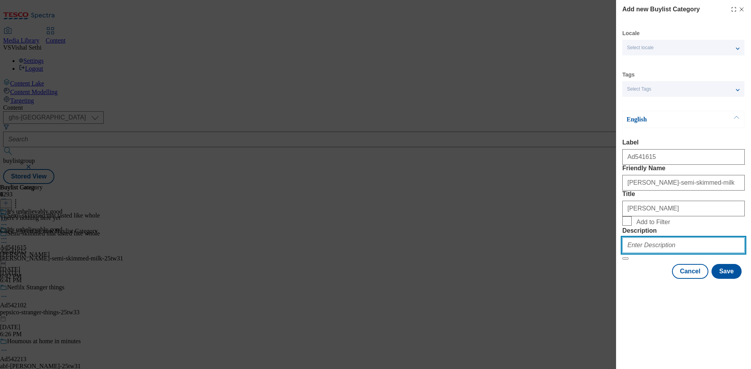
click at [674, 253] on input "Description" at bounding box center [683, 246] width 122 height 16
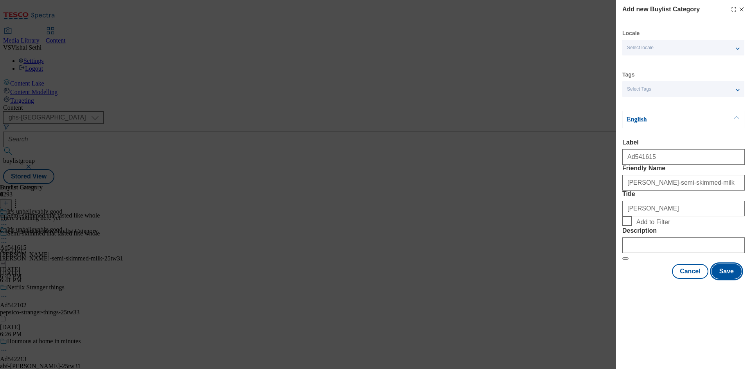
click at [726, 279] on button "Save" at bounding box center [726, 271] width 30 height 15
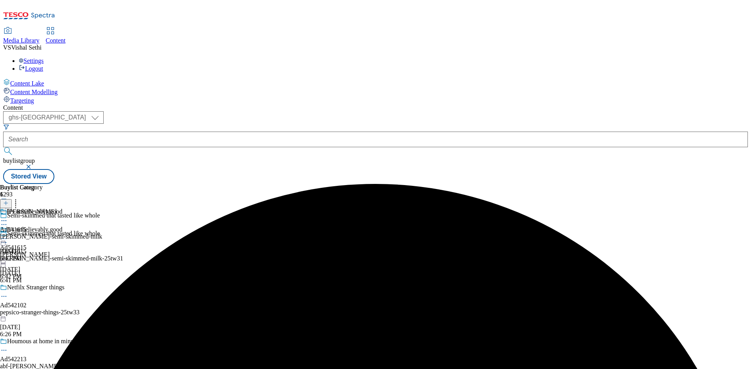
click at [102, 208] on div "Arla Ad541615 arla-bob-semi-skimmed-milk Sep 18, 2025 6:42 PM" at bounding box center [51, 235] width 102 height 54
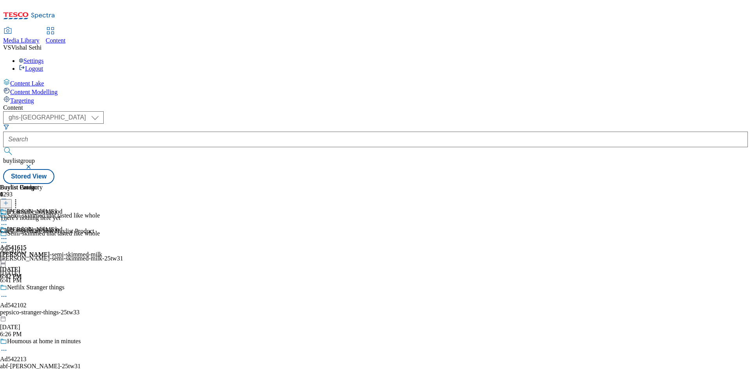
click at [8, 203] on line at bounding box center [6, 203] width 4 height 0
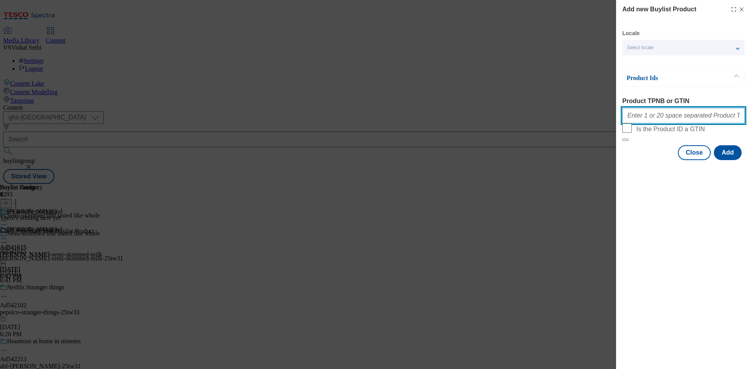
click at [686, 122] on input "Product TPNB or GTIN" at bounding box center [683, 116] width 122 height 16
paste input "87062980 80691424 92007452 96400960"
type input "87062980 80691424 92007452 96400960"
click at [732, 160] on button "Add" at bounding box center [728, 152] width 28 height 15
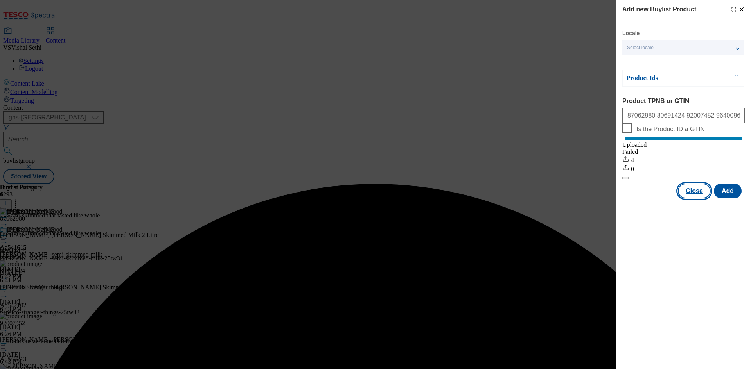
click at [695, 199] on button "Close" at bounding box center [694, 191] width 33 height 15
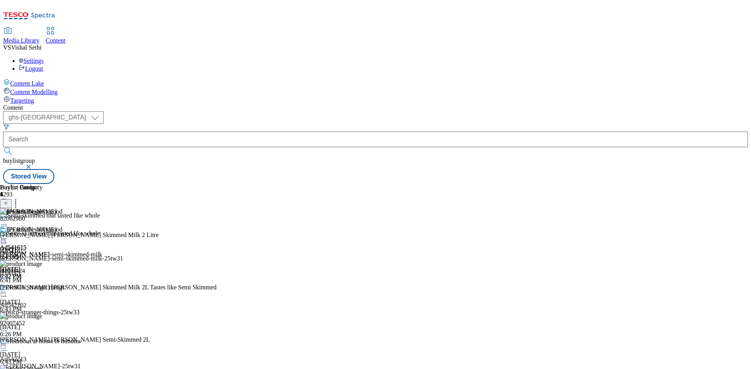
click at [8, 239] on icon at bounding box center [4, 243] width 8 height 8
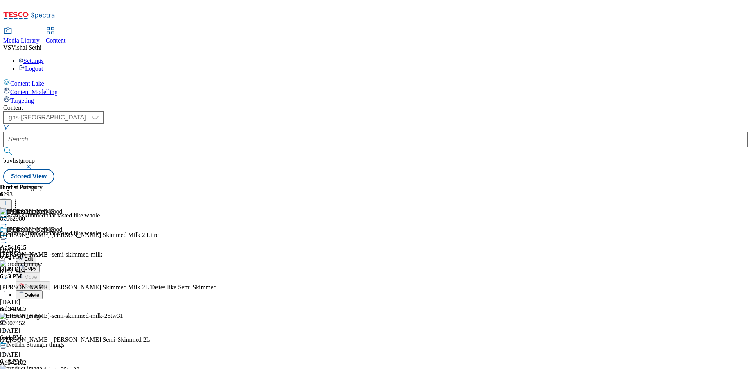
click at [33, 256] on span "Edit" at bounding box center [28, 259] width 9 height 6
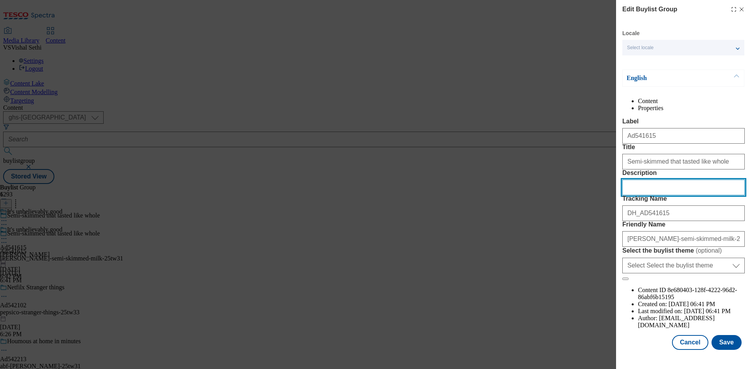
click at [674, 196] on input "Description" at bounding box center [683, 188] width 122 height 16
paste input "Arla BOB Skimmed Milk 2 Litre"
type input "Arla BOB Skimmed Milk 2 Litre"
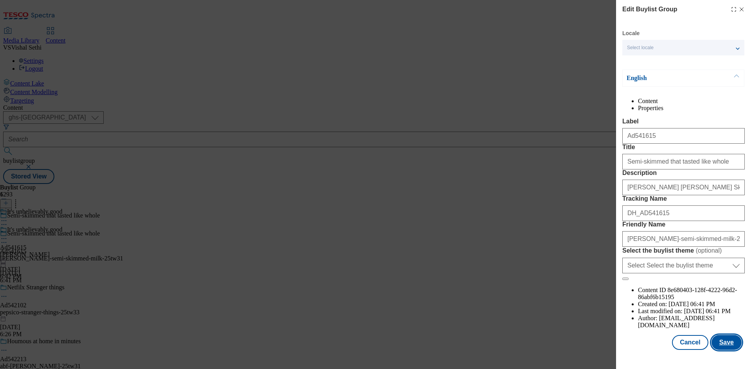
click at [719, 348] on button "Save" at bounding box center [726, 342] width 30 height 15
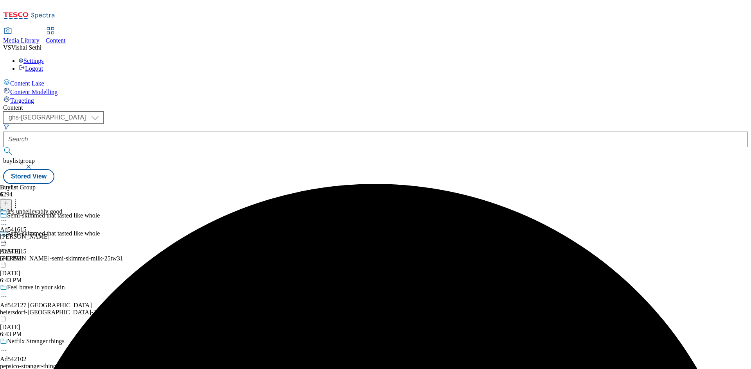
click at [8, 217] on icon at bounding box center [4, 221] width 8 height 8
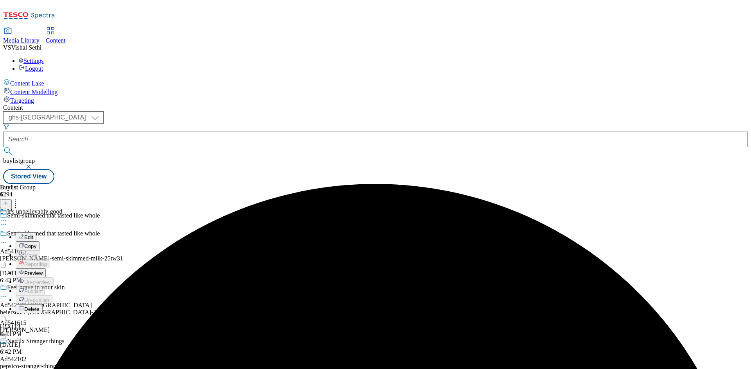
click at [33, 235] on span "Edit" at bounding box center [28, 238] width 9 height 6
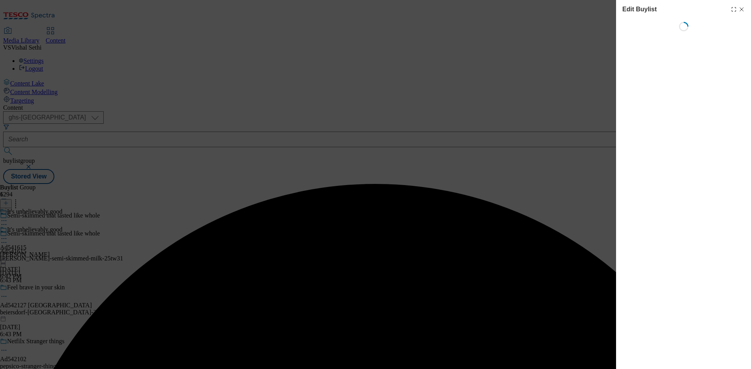
select select "tactical"
select select "supplier funded short term 1-3 weeks"
select select "dunnhumby"
select select "Banner"
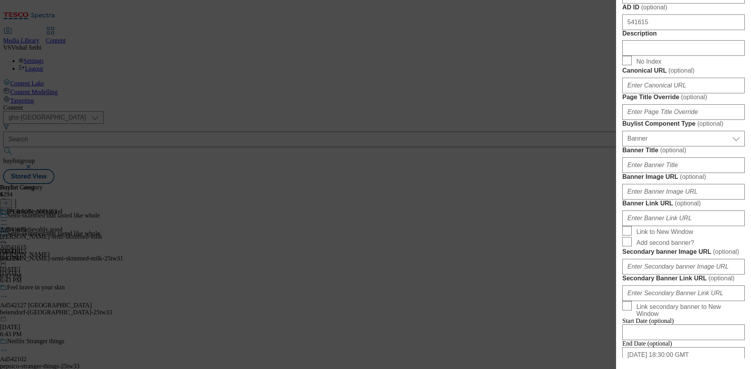
scroll to position [430, 0]
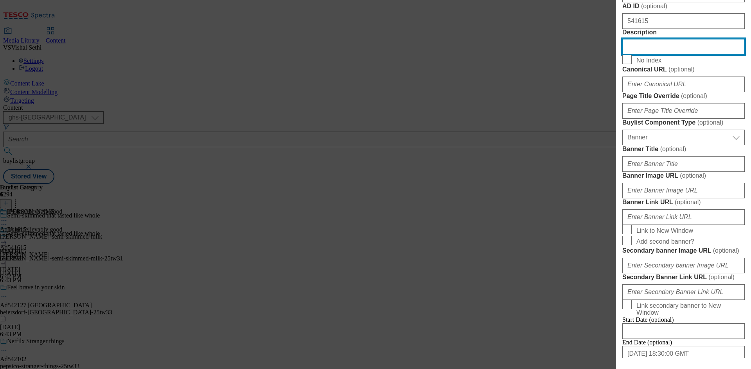
click at [665, 55] on input "Description" at bounding box center [683, 47] width 122 height 16
paste input "Arla BOB Skimmed Milk 2 Litre"
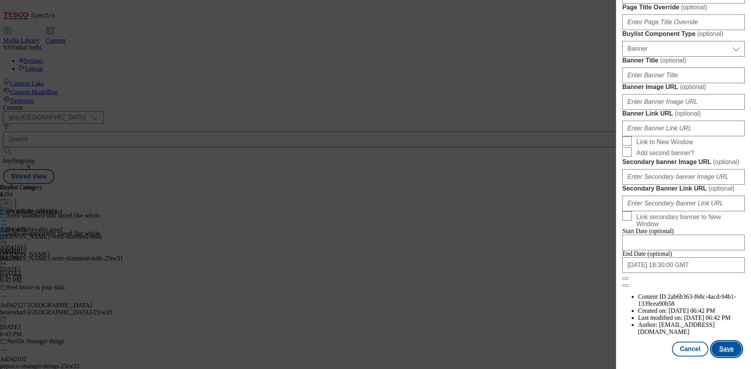
scroll to position [809, 0]
type input "Arla BOB Skimmed Milk 2 Litre"
click at [728, 345] on button "Save" at bounding box center [726, 349] width 30 height 15
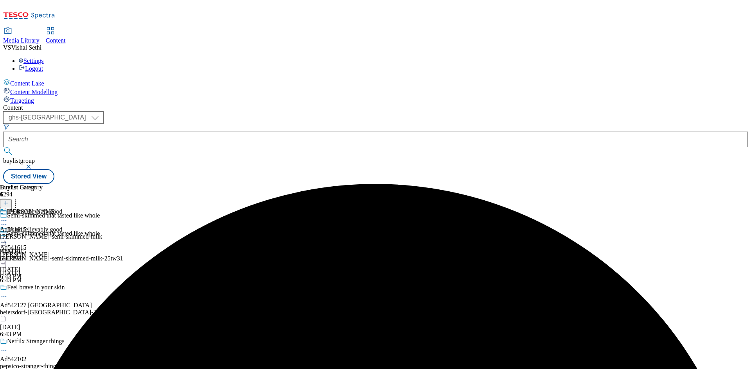
click at [5, 221] on circle at bounding box center [4, 221] width 1 height 1
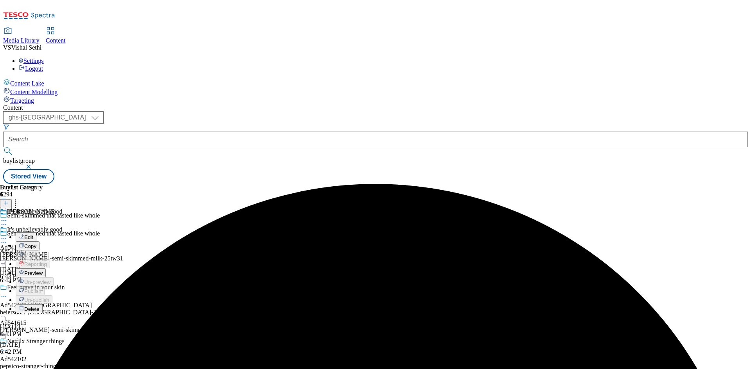
click at [33, 235] on span "Edit" at bounding box center [28, 238] width 9 height 6
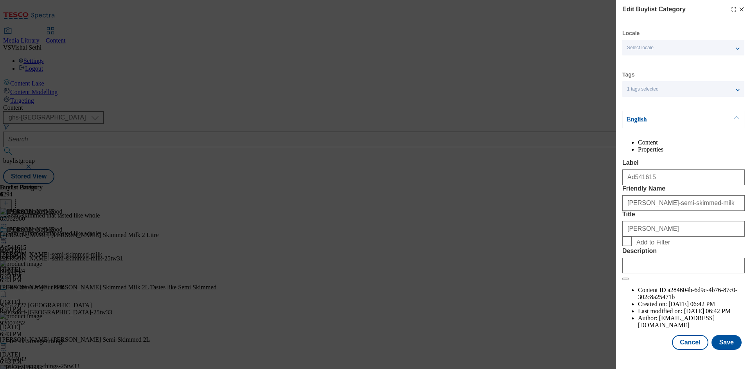
scroll to position [15, 0]
click at [678, 274] on input "Description" at bounding box center [683, 266] width 122 height 16
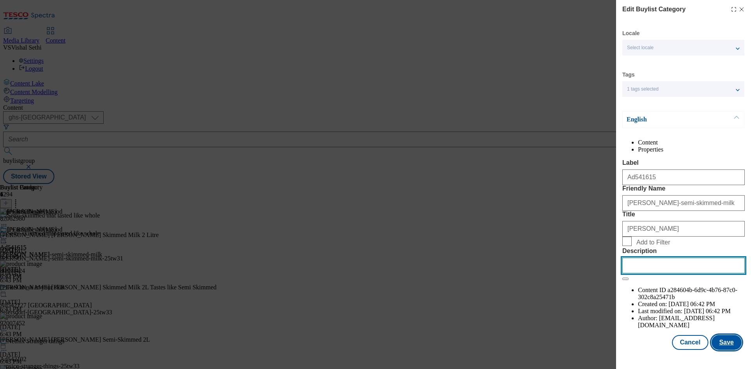
paste input "Arla BOB Skimmed Milk 2 Litre"
type input "Arla BOB Skimmed Milk 2 Litre"
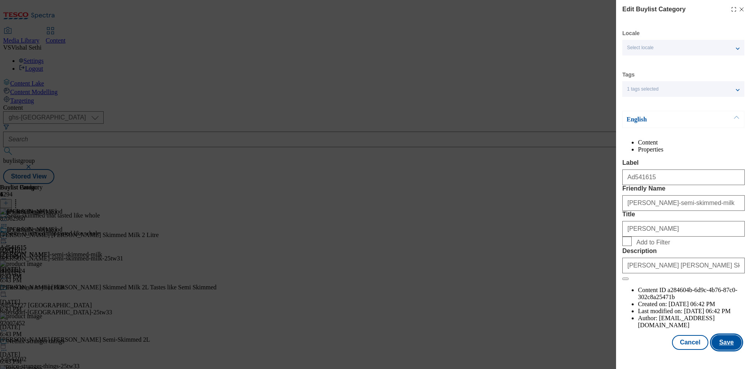
click at [726, 350] on button "Save" at bounding box center [726, 342] width 30 height 15
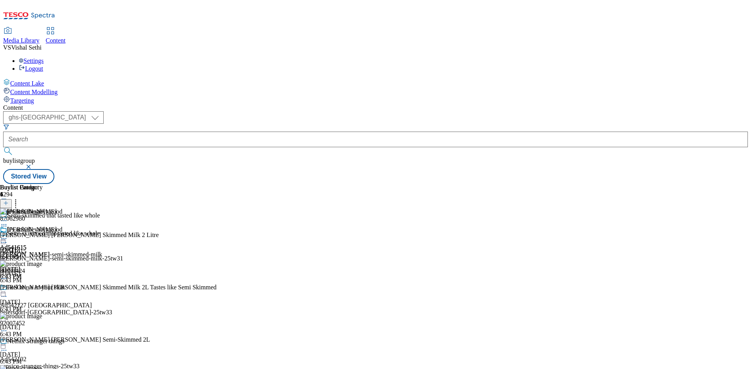
click at [8, 235] on icon at bounding box center [4, 239] width 8 height 8
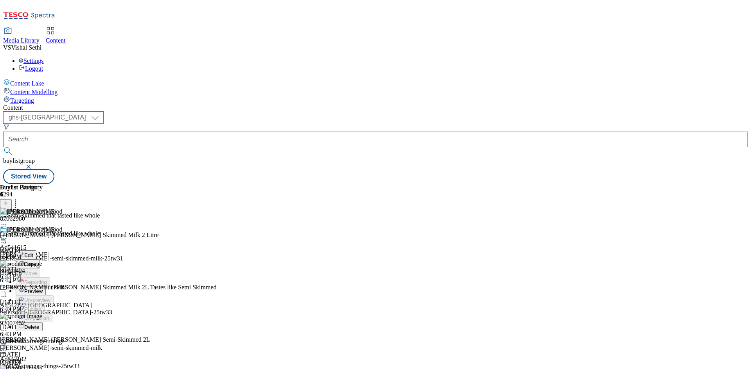
click at [36, 251] on button "Edit" at bounding box center [26, 255] width 21 height 9
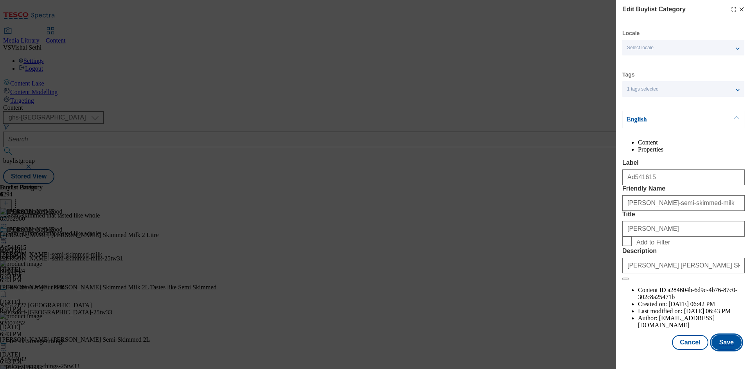
click at [717, 350] on button "Save" at bounding box center [726, 342] width 30 height 15
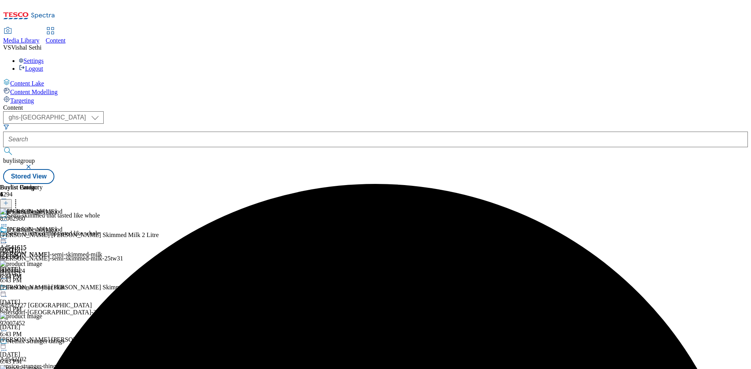
click at [8, 235] on icon at bounding box center [4, 239] width 8 height 8
click at [43, 289] on span "Preview" at bounding box center [33, 292] width 18 height 6
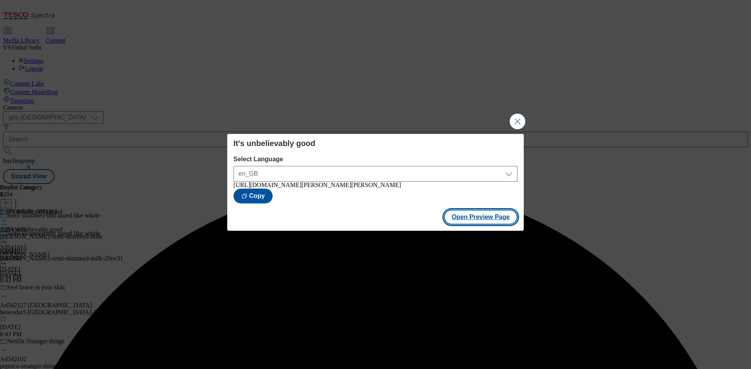
click at [483, 222] on button "Open Preview Page" at bounding box center [481, 217] width 74 height 15
click at [516, 118] on button "Close Modal" at bounding box center [517, 122] width 16 height 16
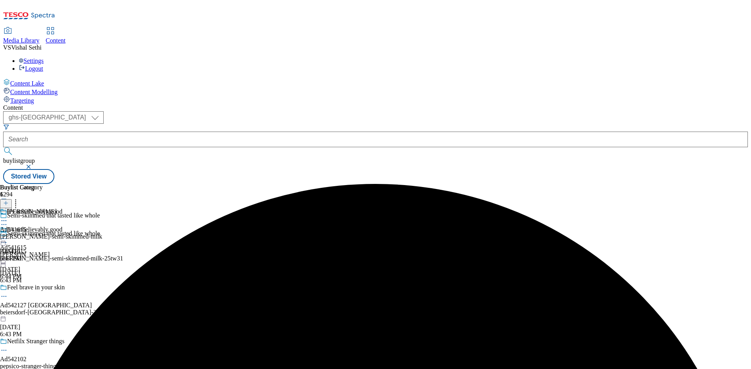
click at [8, 235] on icon at bounding box center [4, 239] width 8 height 8
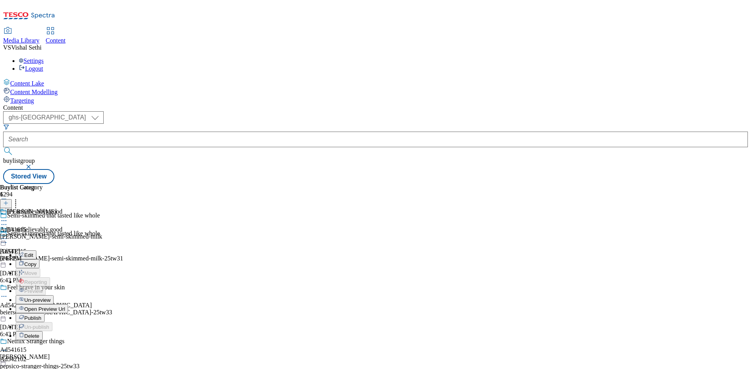
click at [41, 316] on span "Publish" at bounding box center [32, 319] width 17 height 6
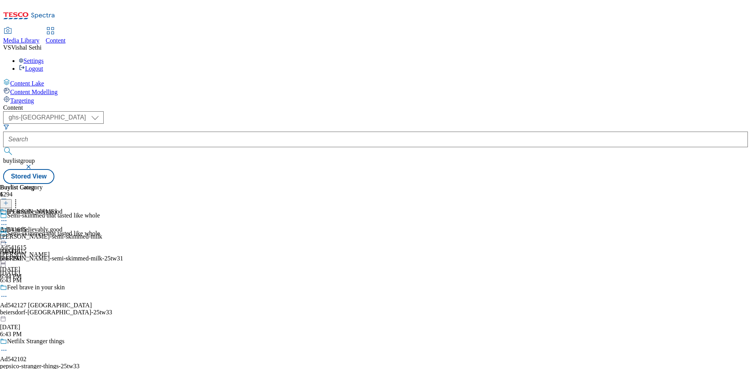
click at [8, 235] on icon at bounding box center [4, 239] width 8 height 8
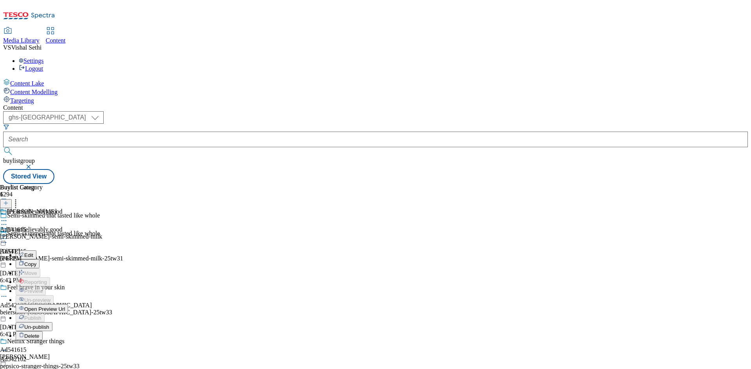
click at [102, 262] on div "Arla Ad541615 arla-bob-semi-skimmed-milk Sep 18, 2025 6:44 PM" at bounding box center [51, 235] width 102 height 54
